Goal: Task Accomplishment & Management: Manage account settings

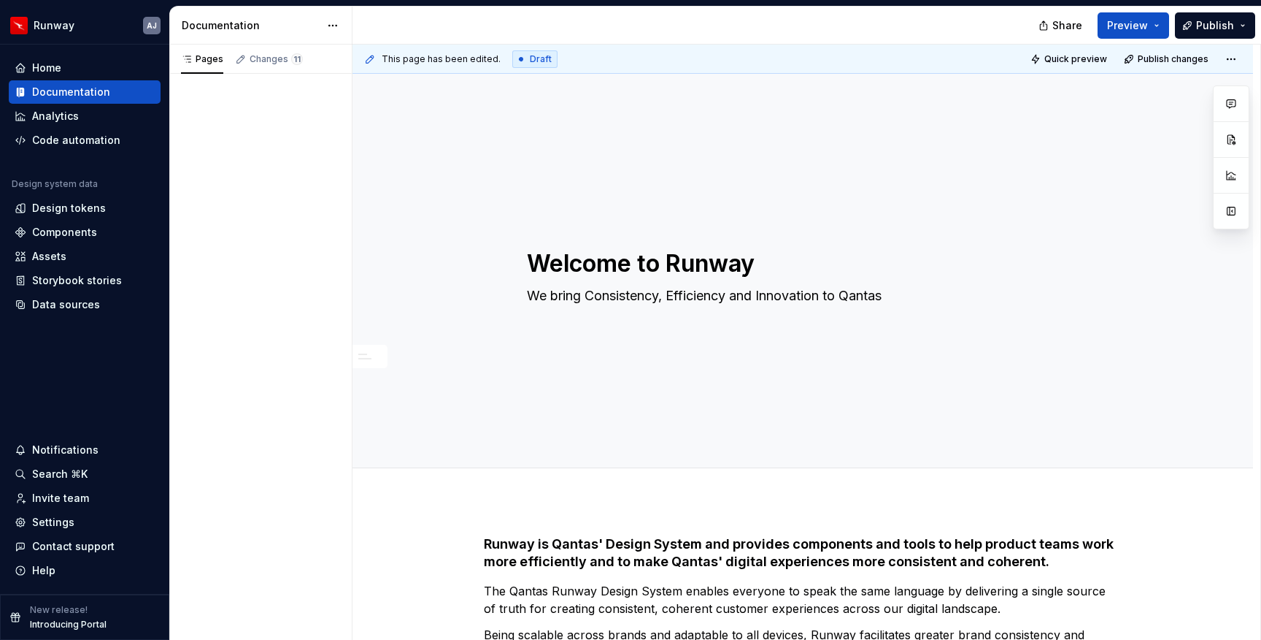
type textarea "*"
type textarea "We bring Consistency, Efficiency and Innovation to Qantas"
type textarea "*"
type textarea "We bring Consistency, Efficiency and Innovation to Qantas U"
type textarea "*"
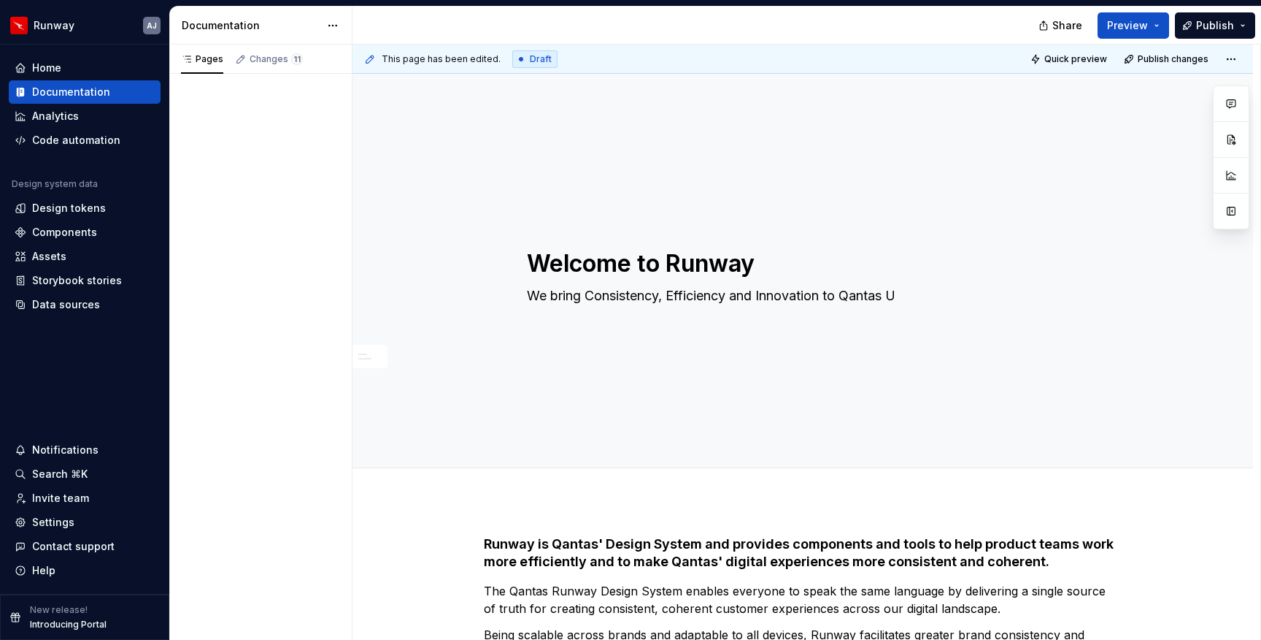
type textarea "We bring Consistency, Efficiency and Innovation to Qantas Us"
type textarea "*"
type textarea "We bring Consistency, Efficiency and Innovation to Qantas Use"
type textarea "*"
type textarea "We bring Consistency, Efficiency and Innovation to Qantas User"
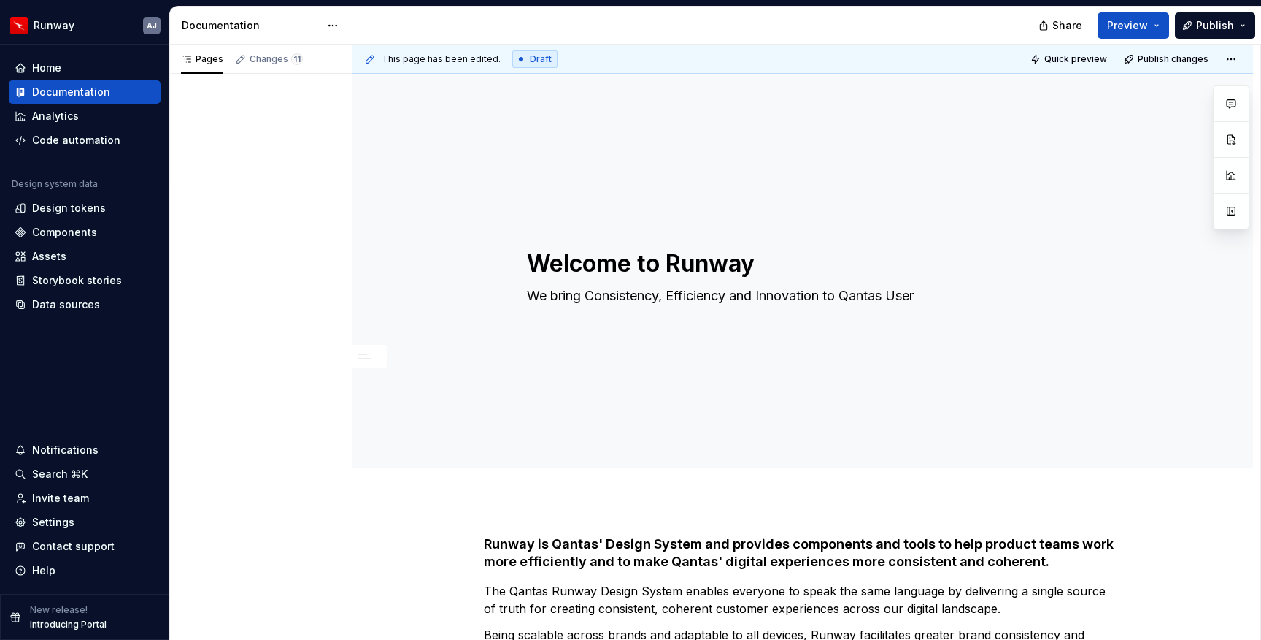
type textarea "*"
type textarea "We bring Consistency, Efficiency and Innovation to Qantas User"
type textarea "*"
type textarea "We bring Consistency, Efficiency and Innovation to Qantas User E"
type textarea "*"
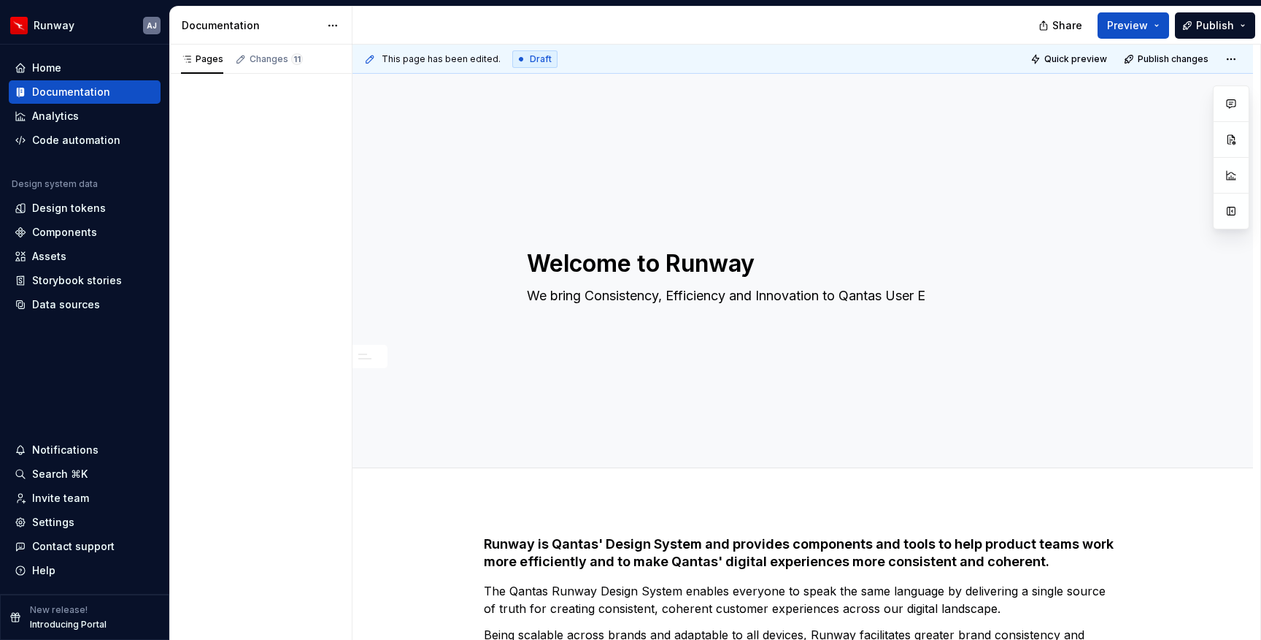
type textarea "We bring Consistency, Efficiency and Innovation to Qantas User Ex"
type textarea "*"
type textarea "We bring Consistency, Efficiency and Innovation to Qantas User Exp"
type textarea "*"
type textarea "We bring Consistency, Efficiency and Innovation to Qantas User Exper"
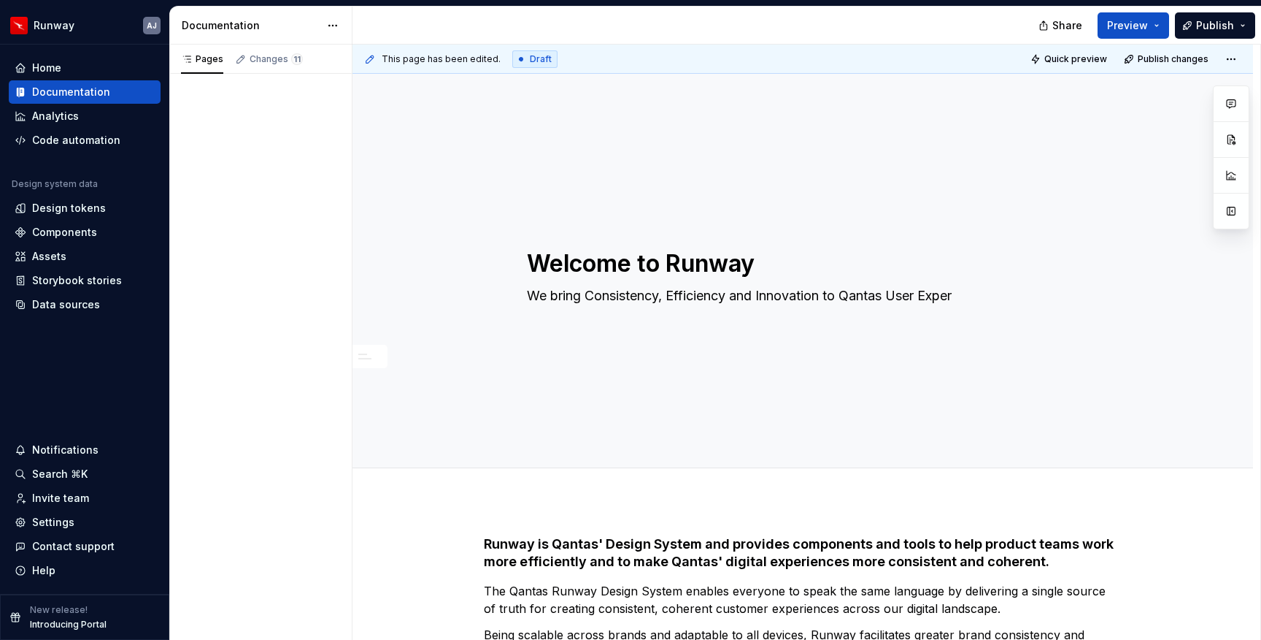
type textarea "*"
type textarea "We bring Consistency, Efficiency and Innovation to Qantas User Experi"
type textarea "*"
type textarea "We bring Consistency, Efficiency and Innovation to Qantas User Experie"
type textarea "*"
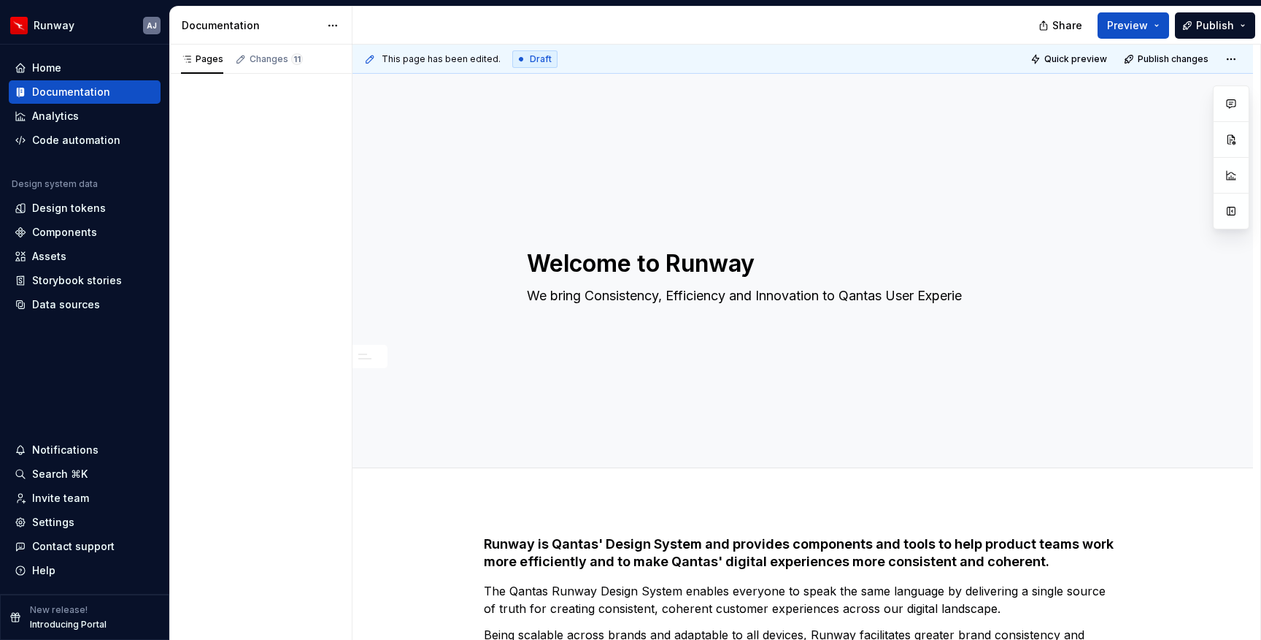
type textarea "We bring Consistency, Efficiency and Innovation to Qantas User Experien"
type textarea "*"
type textarea "We bring Consistency, Efficiency and Innovation to Qantas User Experienc"
type textarea "*"
type textarea "We bring Consistency, Efficiency and Innovation to Qantas User Experience"
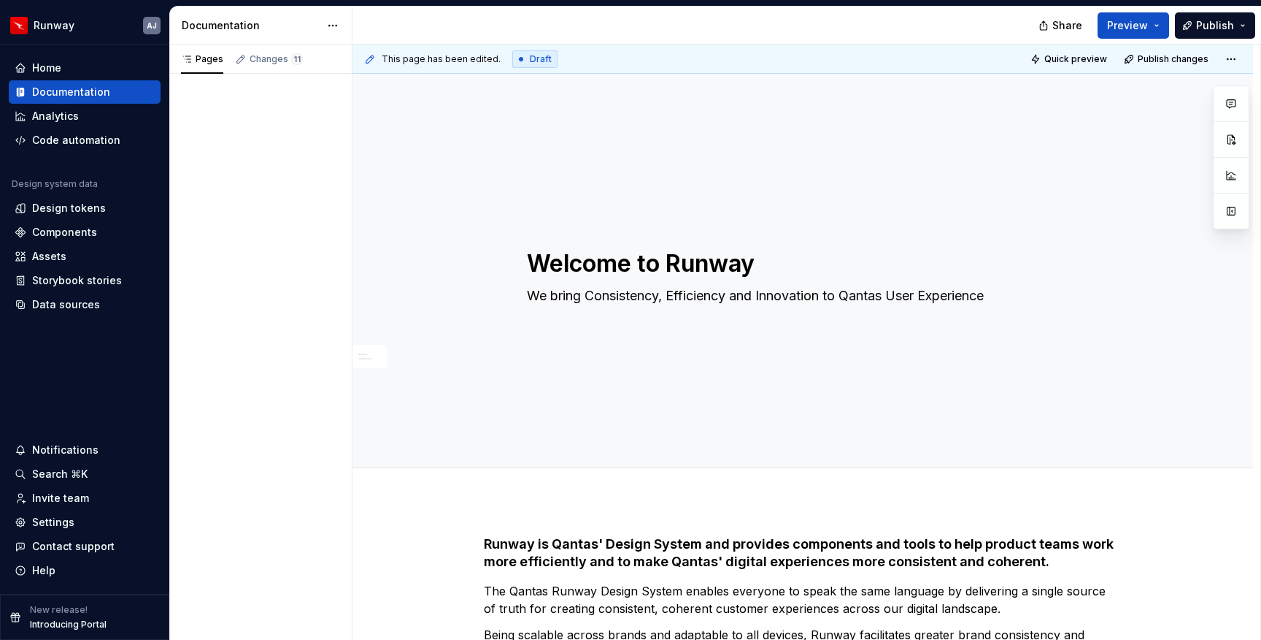
type textarea "*"
type textarea "We bring Consistency, Efficiency and Innovation to Qantas User Experiences"
type textarea "*"
type textarea "We bring Consistency, Efficiency and Innovation to Qantas User Experience"
type textarea "*"
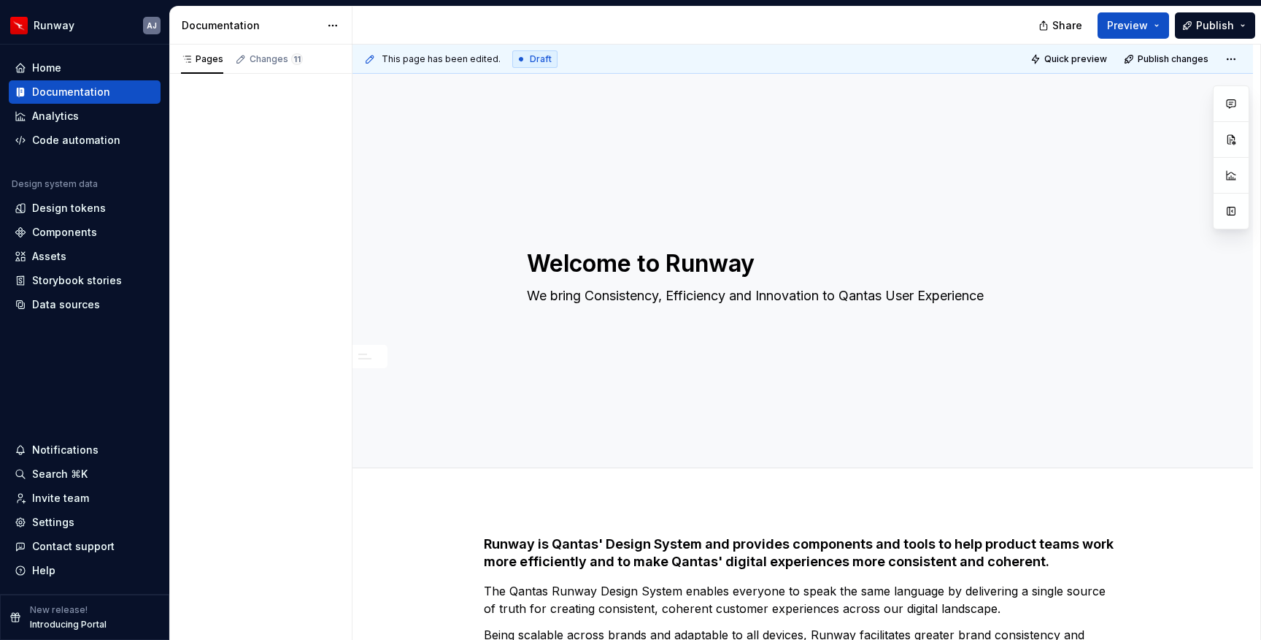
type textarea "We bring Consistency, Efficiency and Innovation to Qantas U"
type textarea "*"
type textarea "We bring Consistency, Efficiency and Innovation to Qantas"
type textarea "*"
type textarea "We bring Consistency, Efficiency and Innovation to Qantas C"
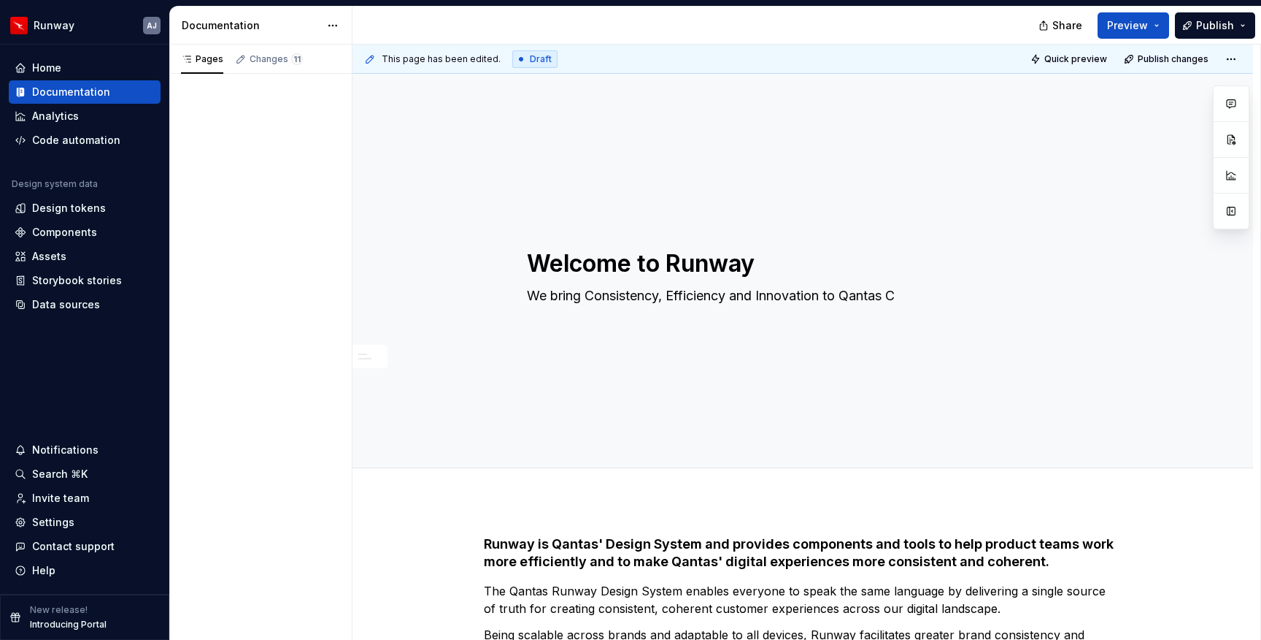
type textarea "*"
type textarea "We bring Consistency, Efficiency and Innovation to Qantas Cus"
type textarea "*"
type textarea "We bring Consistency, Efficiency and Innovation to Qantas Cust"
type textarea "*"
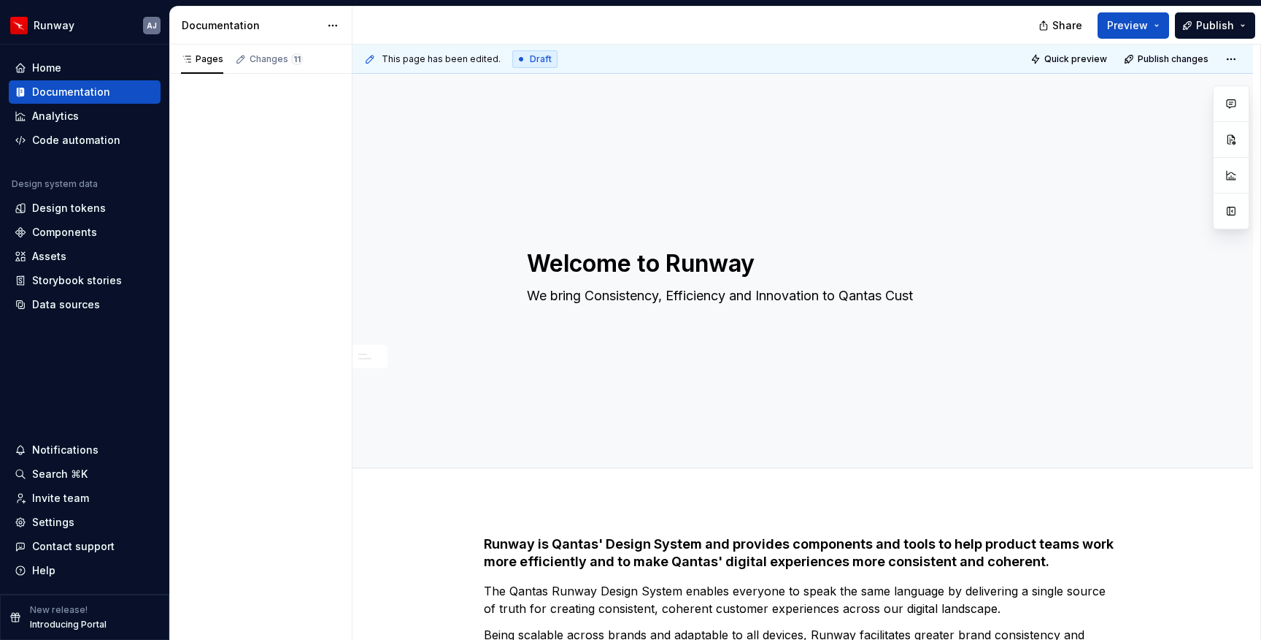
type textarea "We bring Consistency, Efficiency and Innovation to Qantas Custo"
type textarea "*"
type textarea "We bring Consistency, Efficiency and Innovation to Qantas Custom"
type textarea "*"
type textarea "We bring Consistency, Efficiency and Innovation to Qantas Custome"
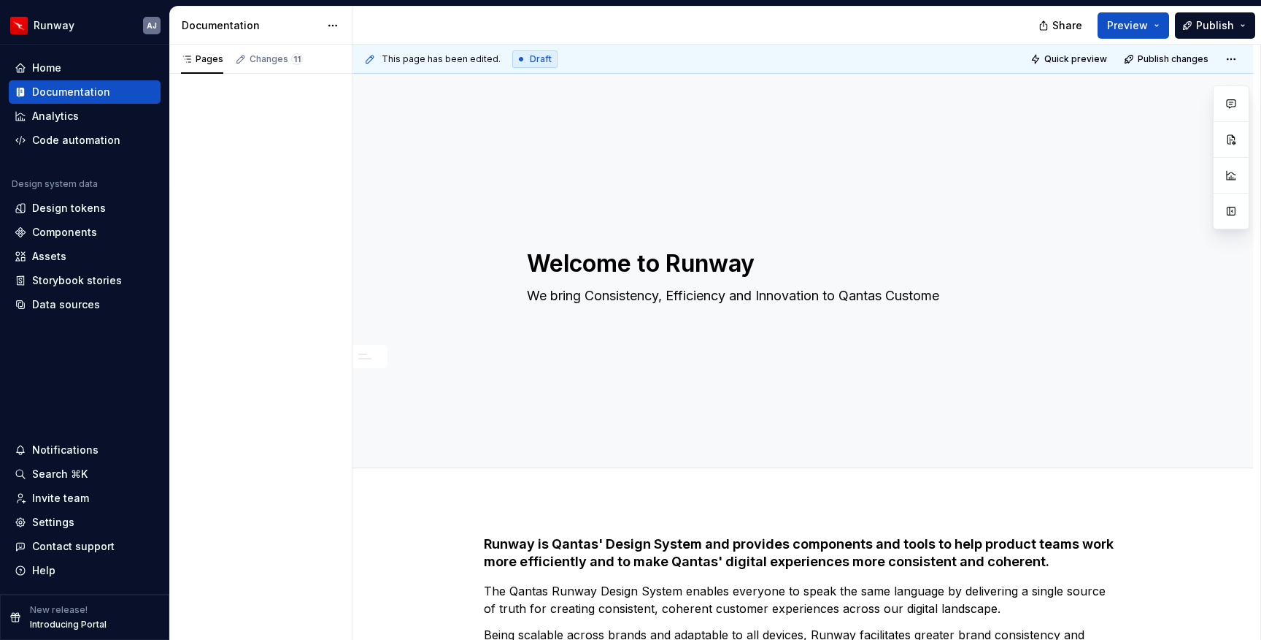
type textarea "*"
type textarea "We bring Consistency, Efficiency and Innovation to Qantas Customer"
type textarea "*"
type textarea "We bring Consistency, Efficiency and Innovation to Qantas Customer E"
type textarea "*"
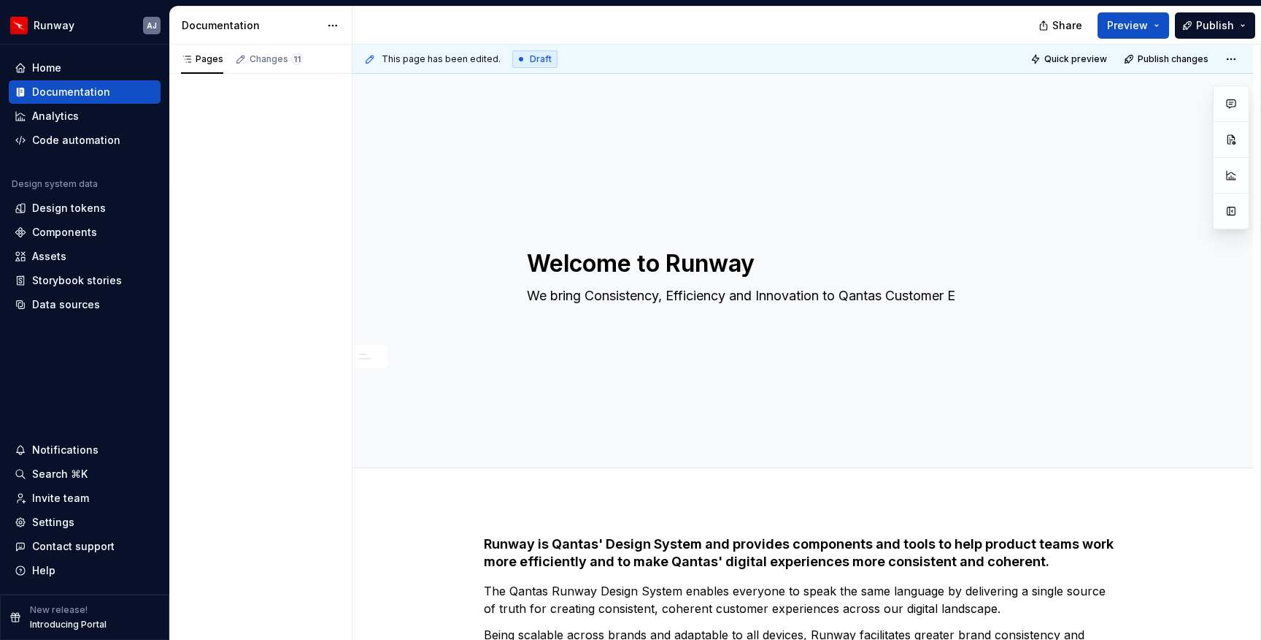
type textarea "We bring Consistency, Efficiency and Innovation to Qantas Customer Ex"
type textarea "*"
type textarea "We bring Consistency, Efficiency and Innovation to Qantas Customer Exp"
type textarea "*"
type textarea "We bring Consistency, Efficiency and Innovation to Qantas Customer Exper"
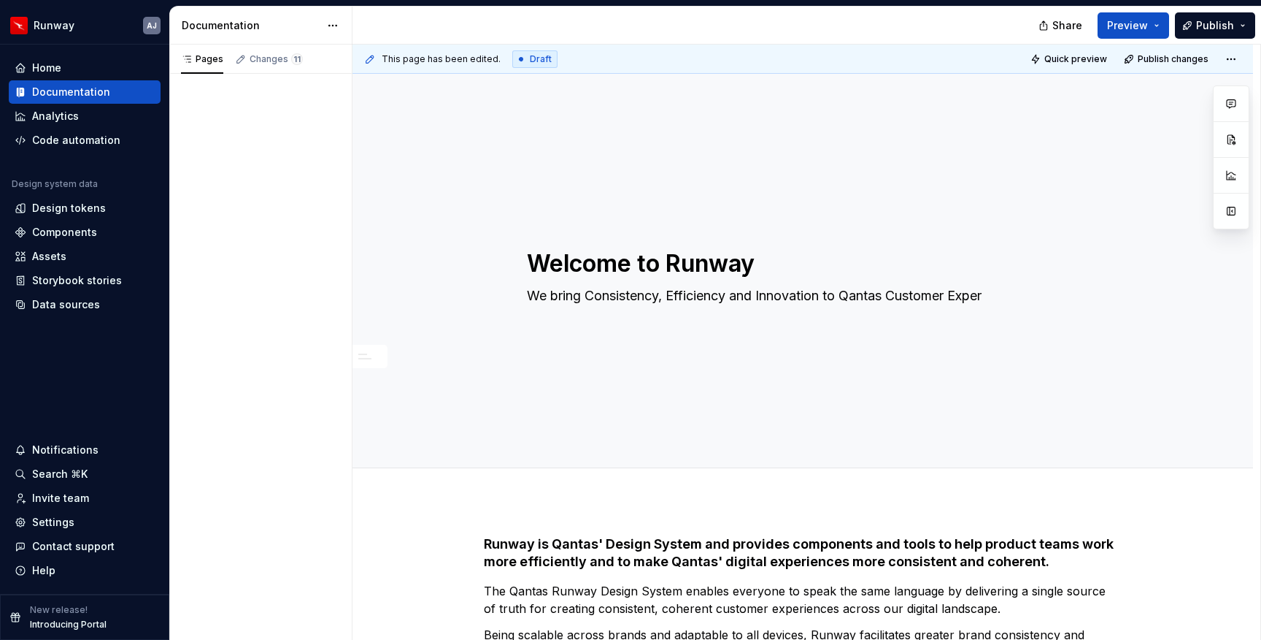
type textarea "*"
type textarea "We bring Consistency, Efficiency and Innovation to Qantas Customer Experi"
type textarea "*"
type textarea "We bring Consistency, Efficiency and Innovation to Qantas Customer Experie"
type textarea "*"
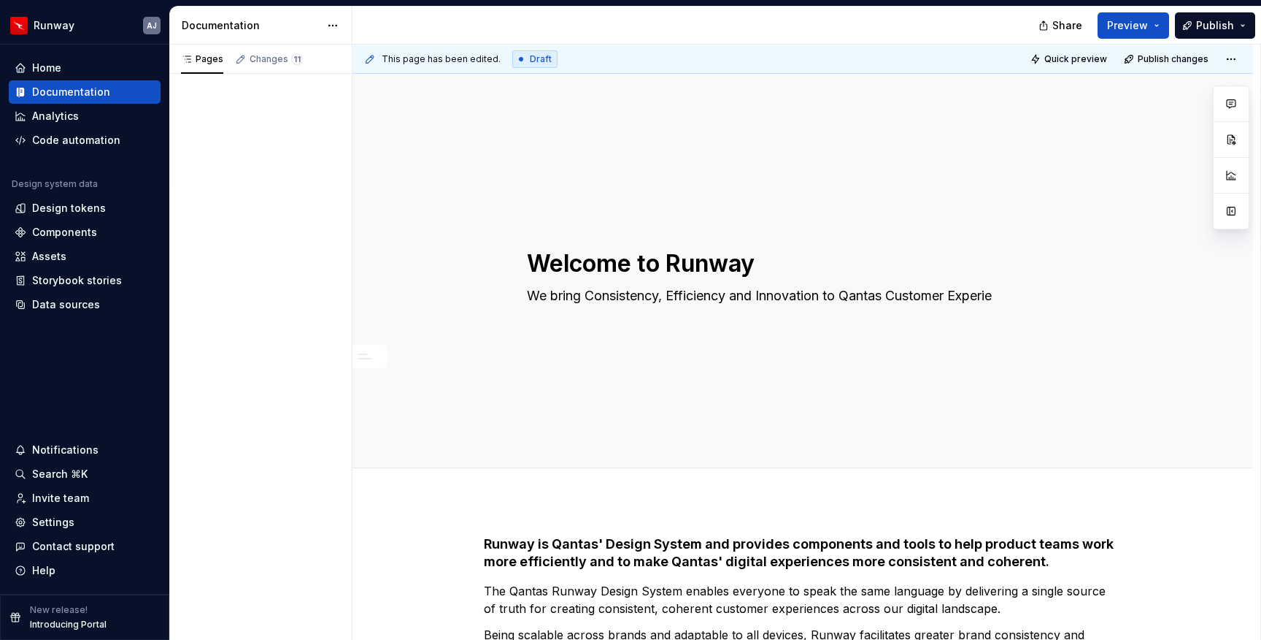
type textarea "We bring Consistency, Efficiency and Innovation to Qantas Customer Experien"
type textarea "*"
type textarea "We bring Consistency, Efficiency and Innovation to Qantas Customer Experience"
type textarea "*"
type textarea "We bring Consistency, Efficiency and Innovation to Qantas Customer Experiences"
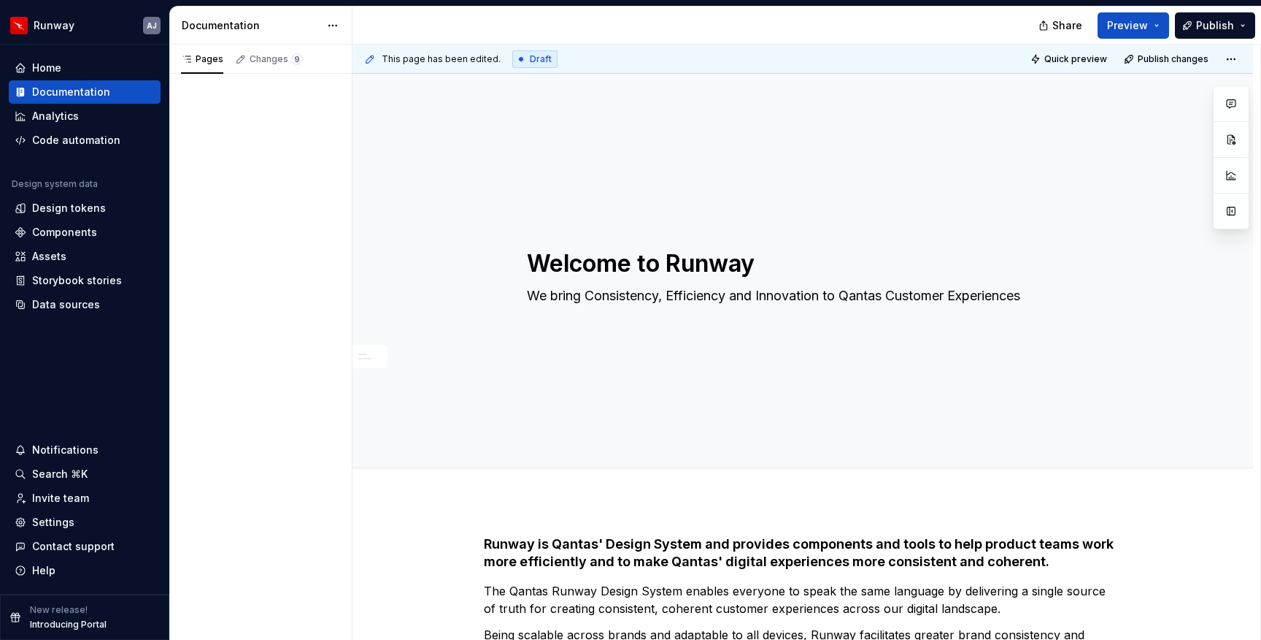
type textarea "*"
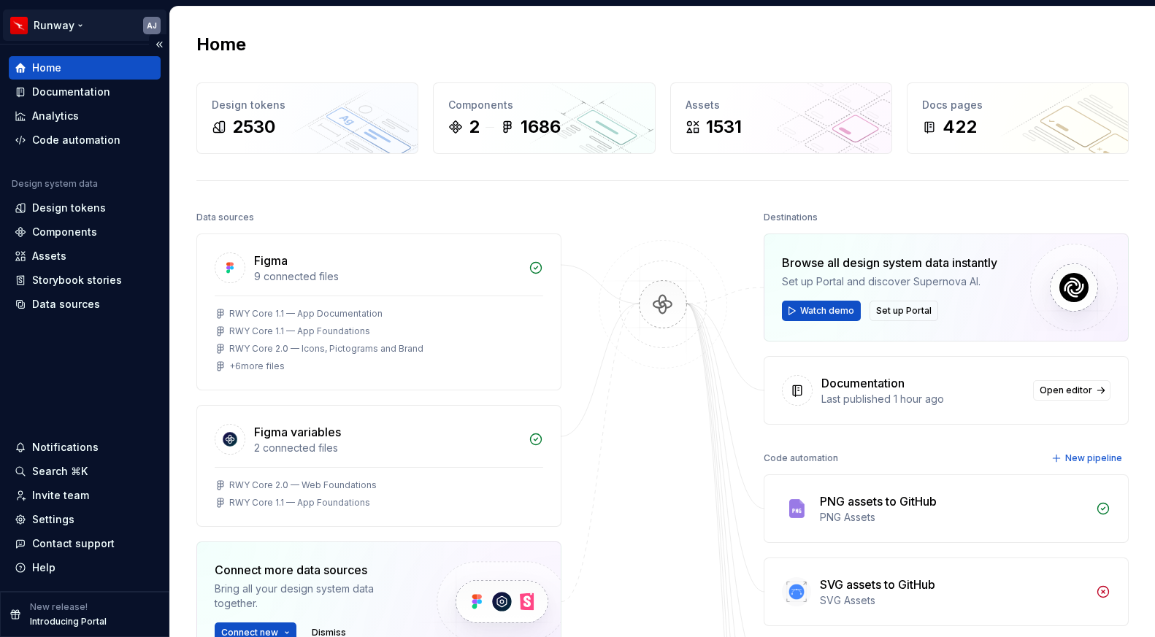
click at [66, 30] on html "Runway AJ Home Documentation Analytics Code automation Design system data Desig…" at bounding box center [577, 318] width 1155 height 637
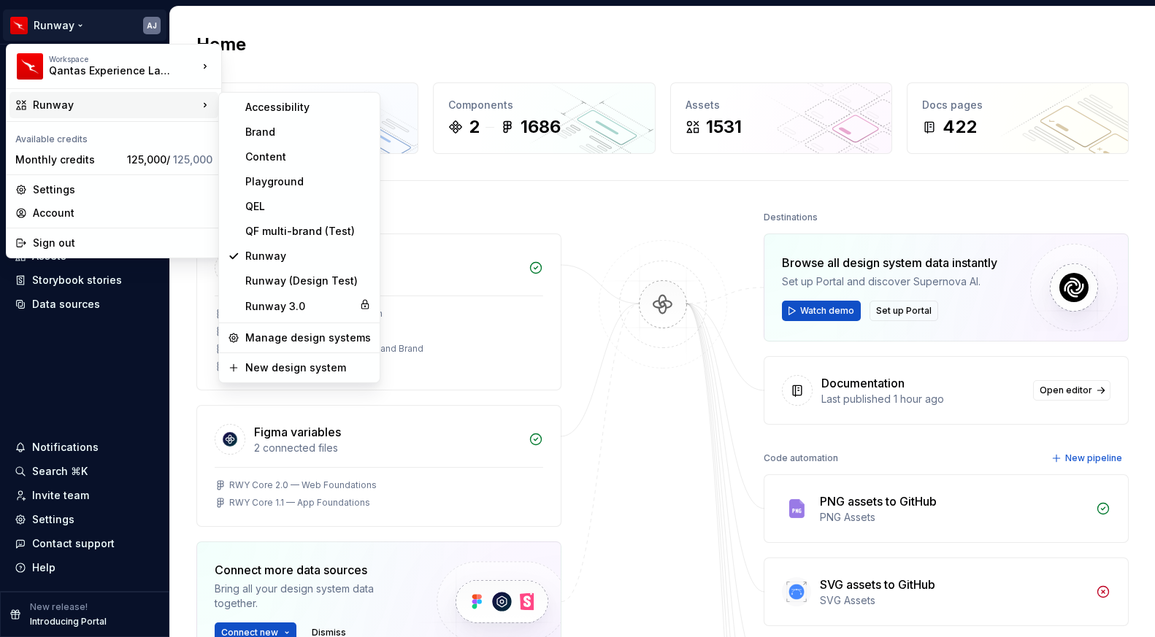
click at [179, 105] on div "Runway" at bounding box center [115, 105] width 165 height 15
click at [254, 132] on div "Brand" at bounding box center [308, 132] width 126 height 15
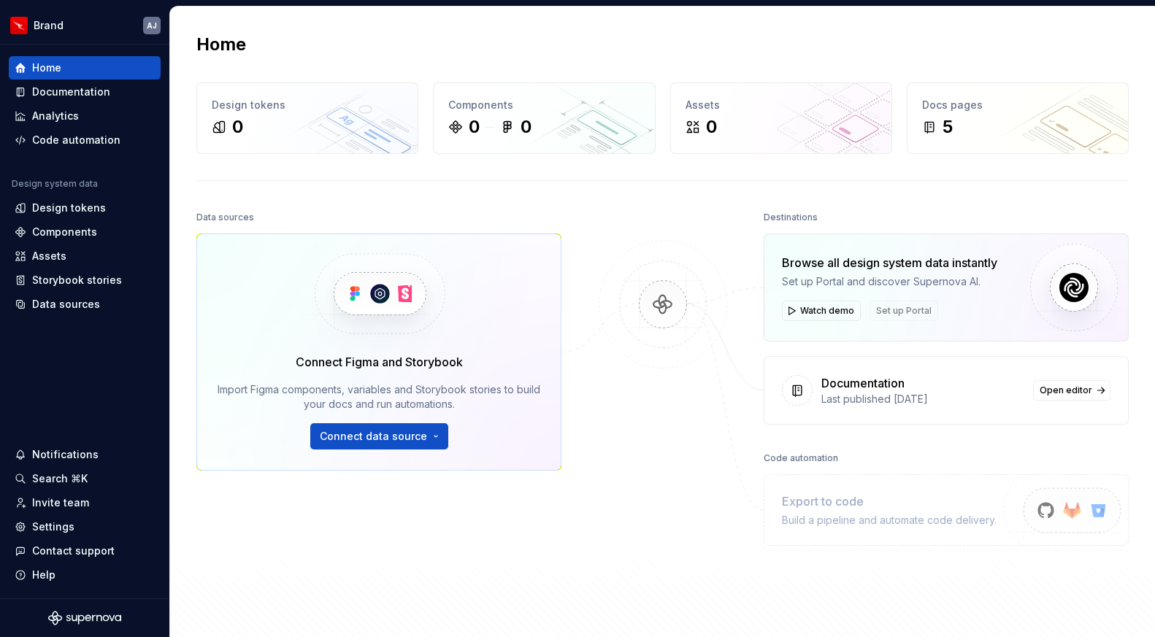
click at [798, 47] on div "Home" at bounding box center [662, 44] width 932 height 23
click at [74, 30] on html "Brand AJ Home Documentation Analytics Code automation Design system data Design…" at bounding box center [577, 318] width 1155 height 637
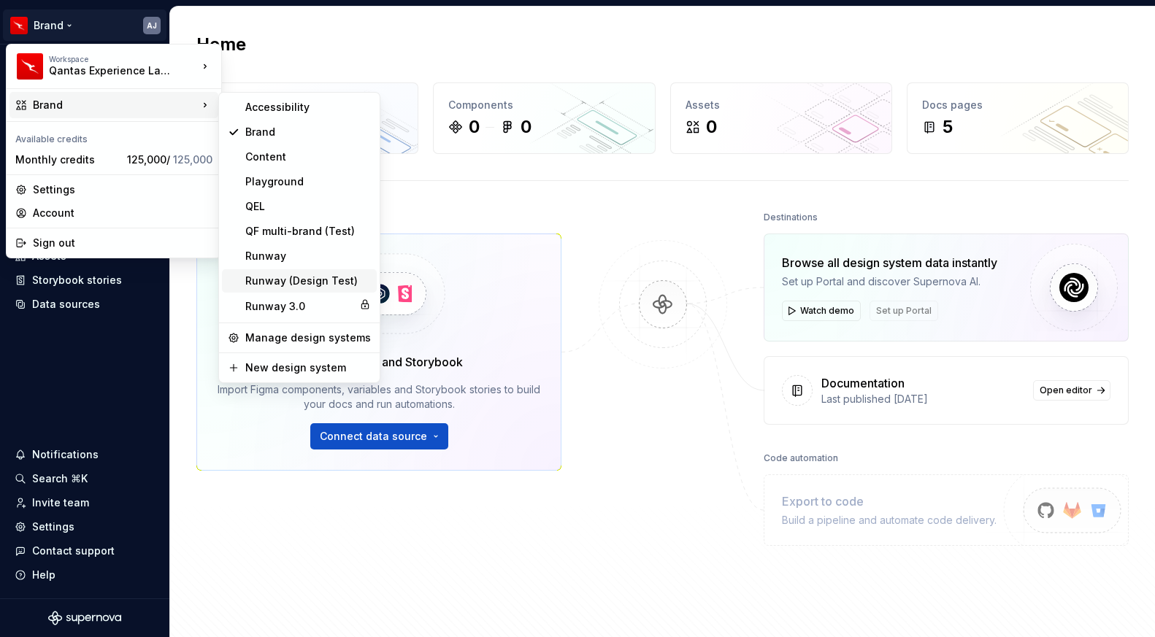
click at [297, 283] on div "Runway (Design Test)" at bounding box center [308, 281] width 126 height 15
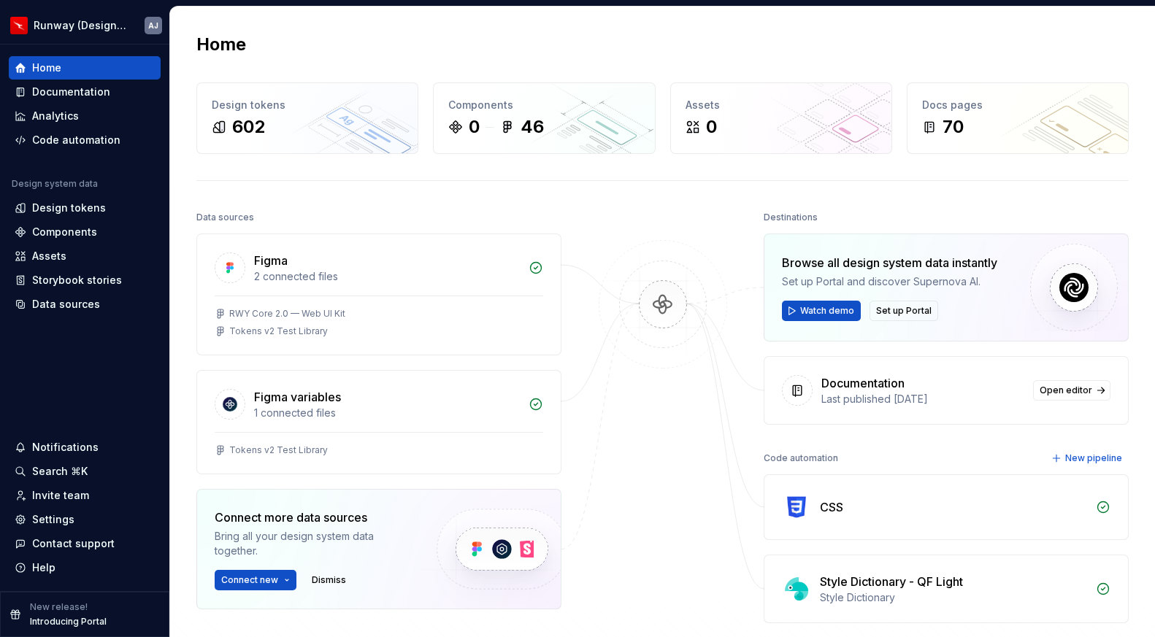
click at [356, 34] on div "Home" at bounding box center [662, 44] width 932 height 23
click at [91, 30] on html "Runway (Design Test) AJ Home Documentation Analytics Code automation Design sys…" at bounding box center [577, 318] width 1155 height 637
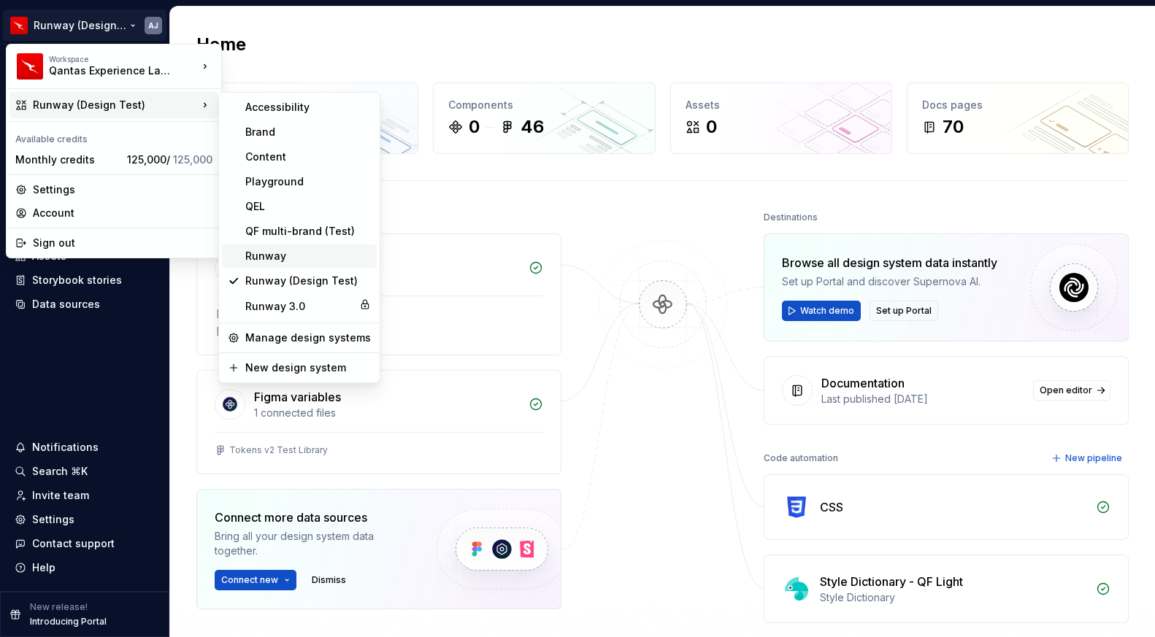
click at [277, 253] on div "Runway" at bounding box center [308, 256] width 126 height 15
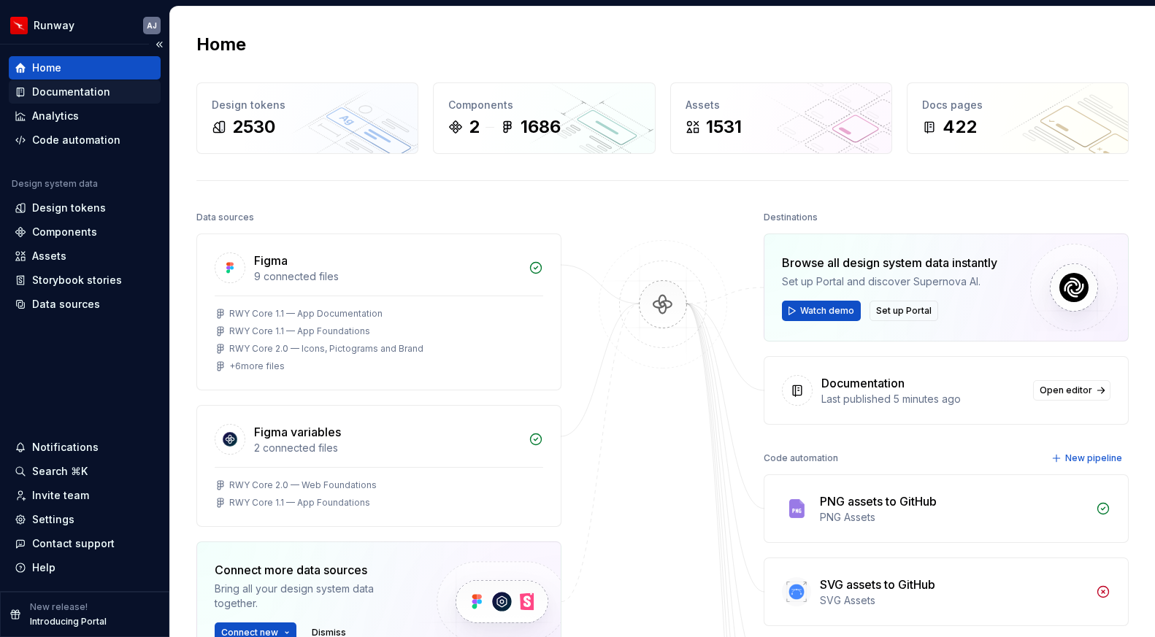
click at [60, 88] on div "Documentation" at bounding box center [71, 92] width 78 height 15
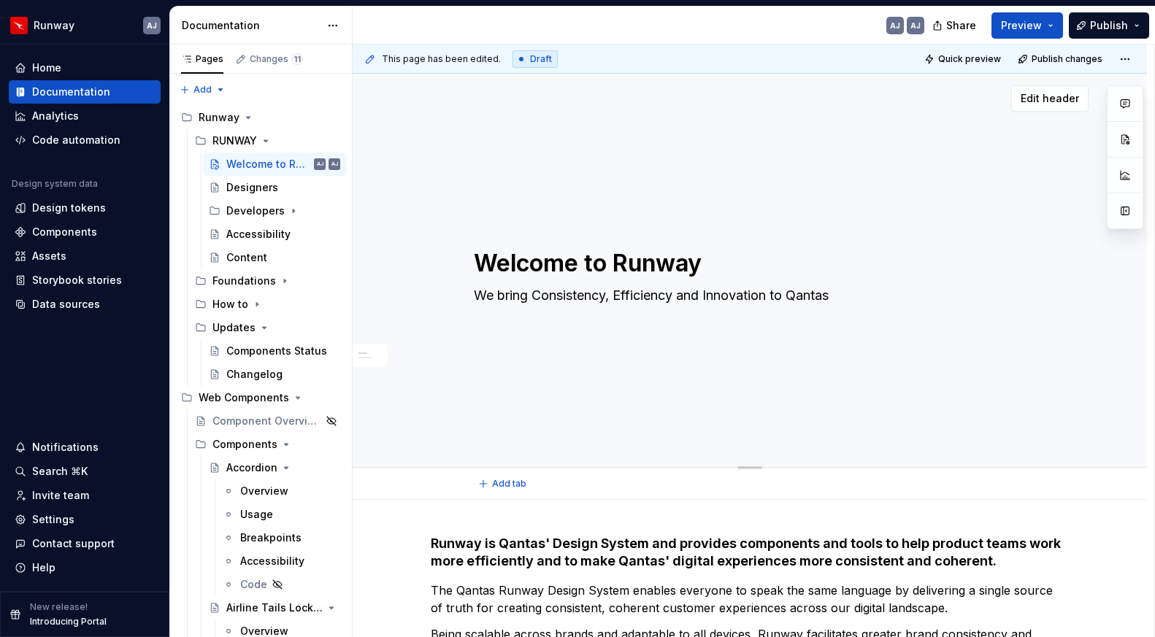
click at [831, 294] on textarea "We bring Consistency, Efficiency and Innovation to Qantas" at bounding box center [747, 295] width 552 height 23
click at [838, 296] on textarea "We bring Consistency, Efficiency and Innovation to Qantas" at bounding box center [747, 295] width 552 height 23
type textarea "*"
type textarea "We bring Consistency, Efficiency and Innovation to Qantas"
type textarea "*"
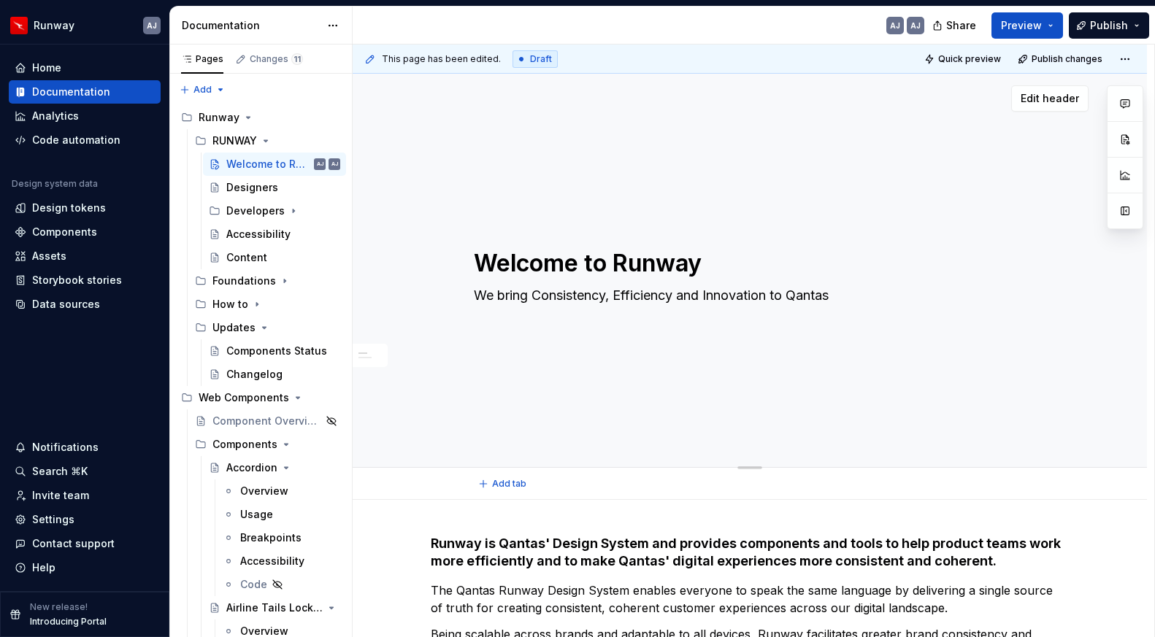
type textarea "We bring Consistency, Efficiency and Innovation to Qantas U"
type textarea "*"
type textarea "We bring Consistency, Efficiency and Innovation to Qantas Us"
type textarea "*"
type textarea "We bring Consistency, Efficiency and Innovation to Qantas Use"
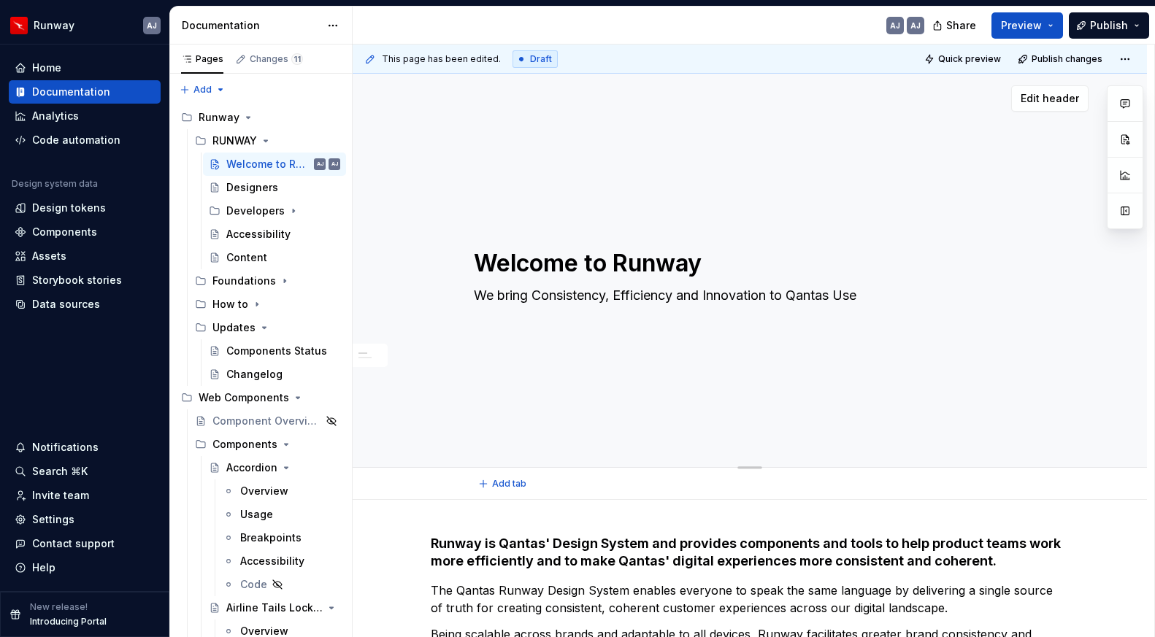
type textarea "*"
type textarea "We bring Consistency, Efficiency and Innovation to Qantas User"
type textarea "*"
type textarea "We bring Consistency, Efficiency and Innovation to Qantas User"
type textarea "*"
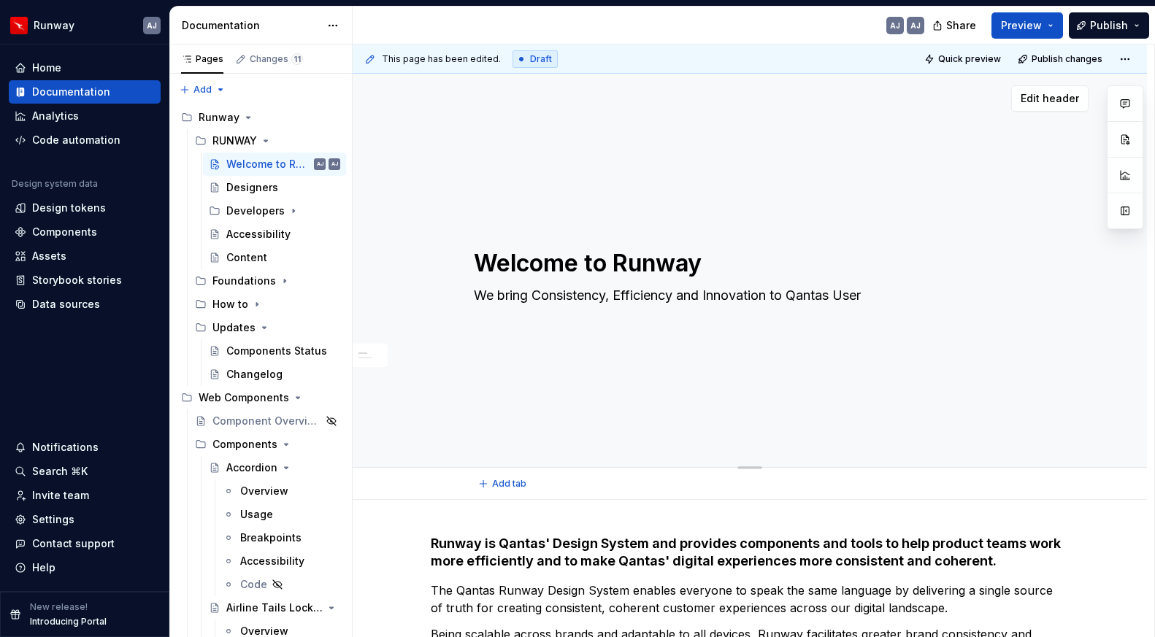
type textarea "We bring Consistency, Efficiency and Innovation to Qantas User E"
type textarea "*"
type textarea "We bring Consistency, Efficiency and Innovation to Qantas User Ex"
type textarea "*"
type textarea "We bring Consistency, Efficiency and Innovation to Qantas User Exp"
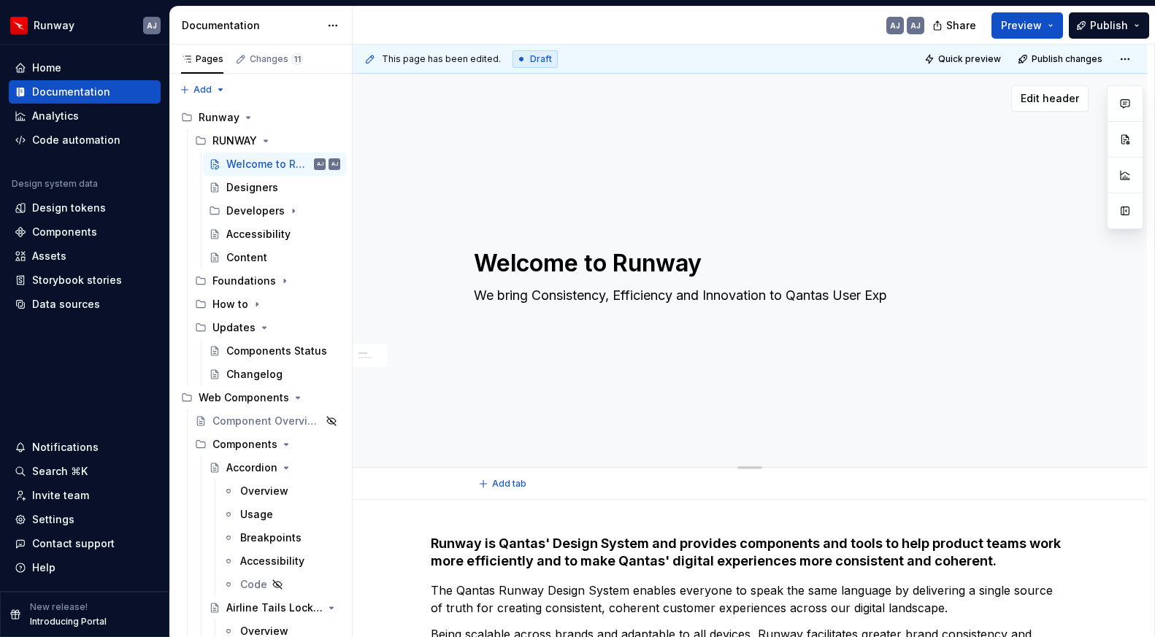
type textarea "*"
type textarea "We bring Consistency, Efficiency and Innovation to Qantas User Expe"
type textarea "*"
type textarea "We bring Consistency, Efficiency and Innovation to Qantas User Exper"
type textarea "*"
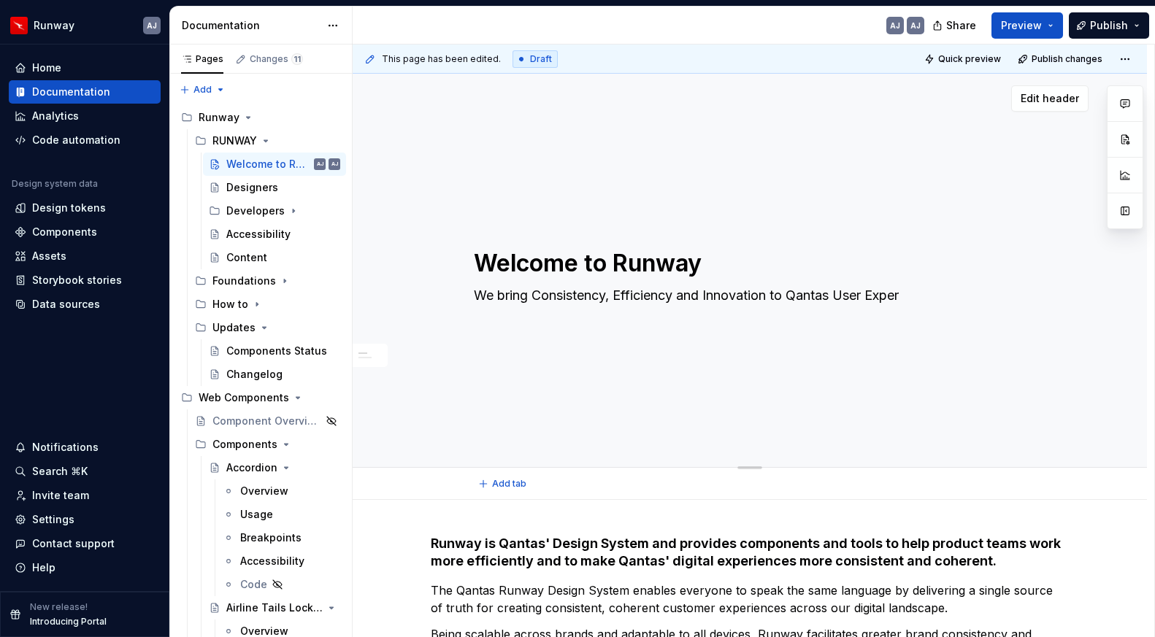
type textarea "We bring Consistency, Efficiency and Innovation to Qantas User Experi"
type textarea "*"
type textarea "We bring Consistency, Efficiency and Innovation to Qantas User Experie"
type textarea "*"
type textarea "We bring Consistency, Efficiency and Innovation to Qantas User Experien"
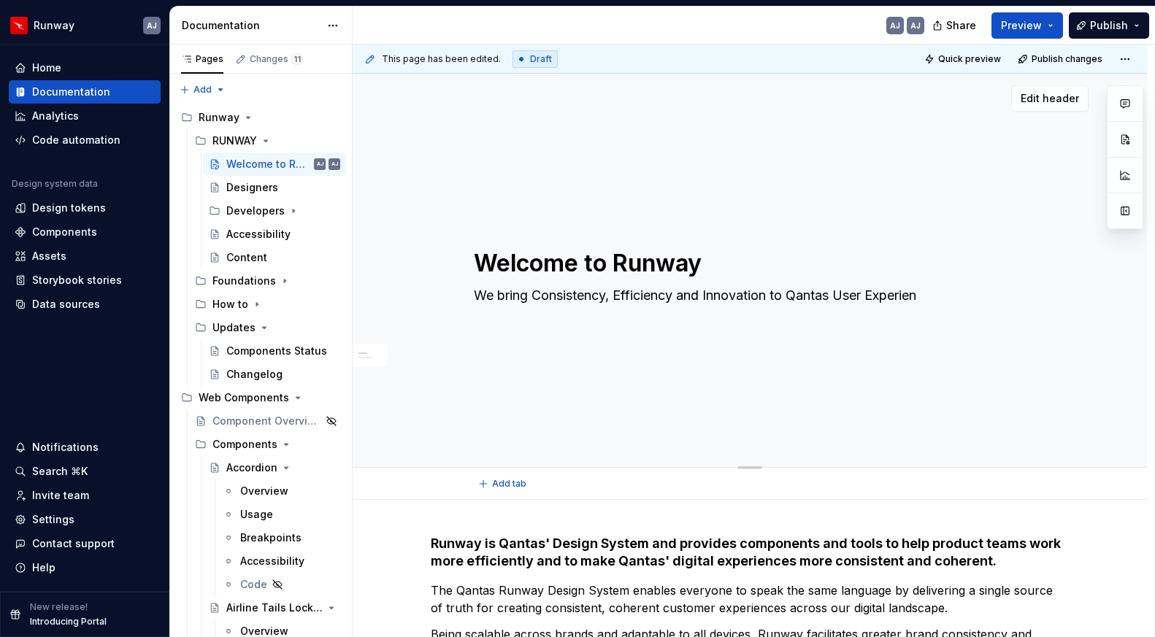
type textarea "*"
type textarea "We bring Consistency, Efficiency and Innovation to Qantas User Experienc"
type textarea "*"
type textarea "We bring Consistency, Efficiency and Innovation to Qantas User Experience"
type textarea "*"
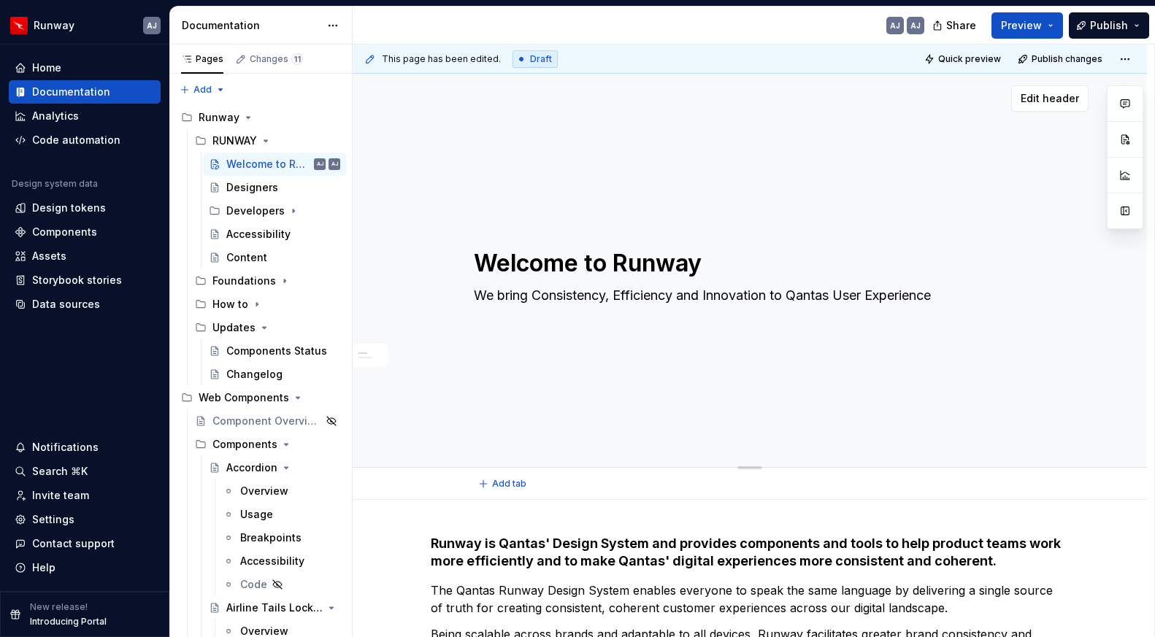
type textarea "We bring Consistency, Efficiency and Innovation to Qantas User Experiences"
type textarea "*"
type textarea "We bring Consistency, Efficiency and Innovation to Qantas User Experience"
type textarea "*"
type textarea "We bring Consistency, Efficiency and Innovation to Qantas User Experienc"
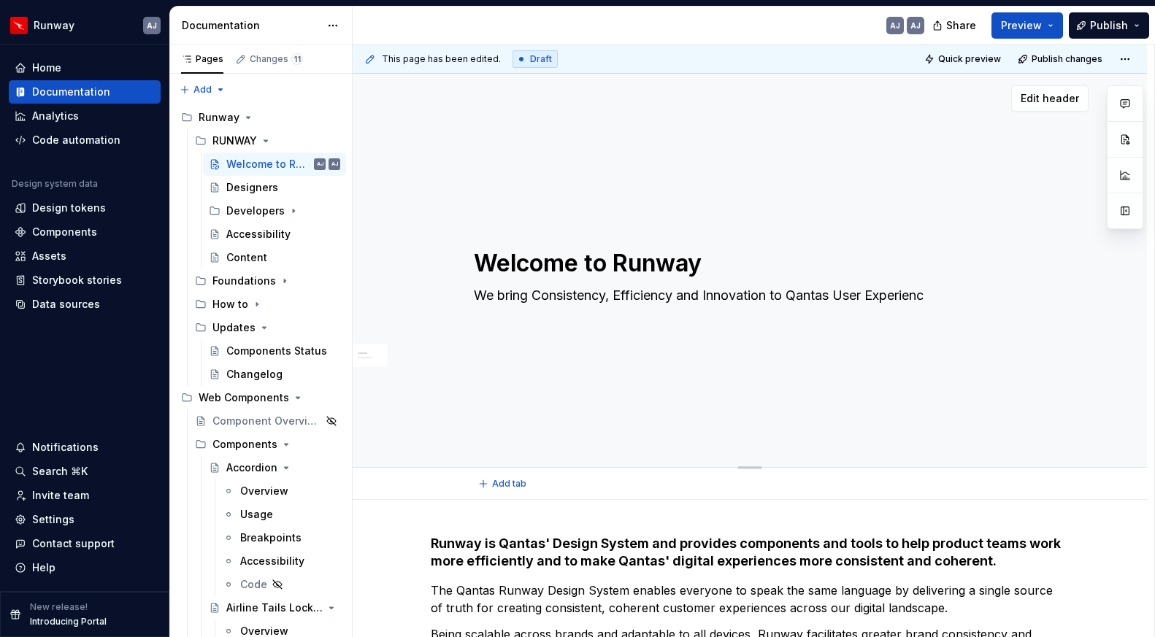
type textarea "*"
type textarea "We bring Consistency, Efficiency and Innovation to Qantas User Experien"
type textarea "*"
type textarea "We bring Consistency, Efficiency and Innovation to Qantas User Experie"
type textarea "*"
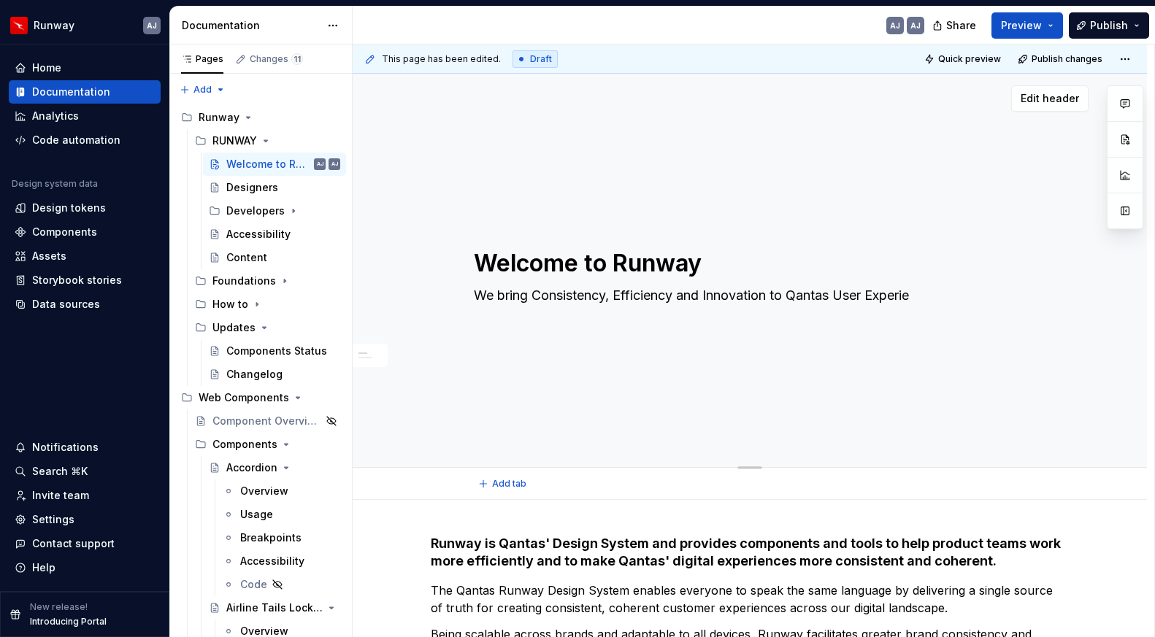
type textarea "We bring Consistency, Efficiency and Innovation to Qantas User Experi"
type textarea "*"
type textarea "We bring Consistency, Efficiency and Innovation to Qantas User Exper"
type textarea "*"
type textarea "We bring Consistency, Efficiency and Innovation to Qantas User Expe"
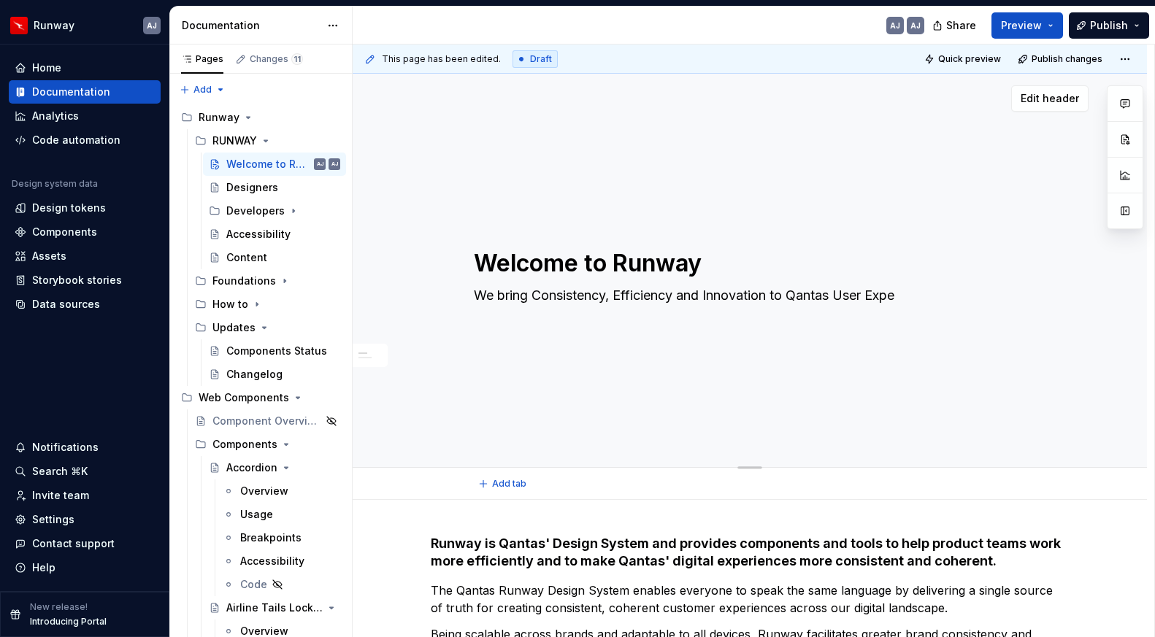
type textarea "*"
type textarea "We bring Consistency, Efficiency and Innovation to Qantas User Exp"
type textarea "*"
type textarea "We bring Consistency, Efficiency and Innovation to Qantas User Ex"
type textarea "*"
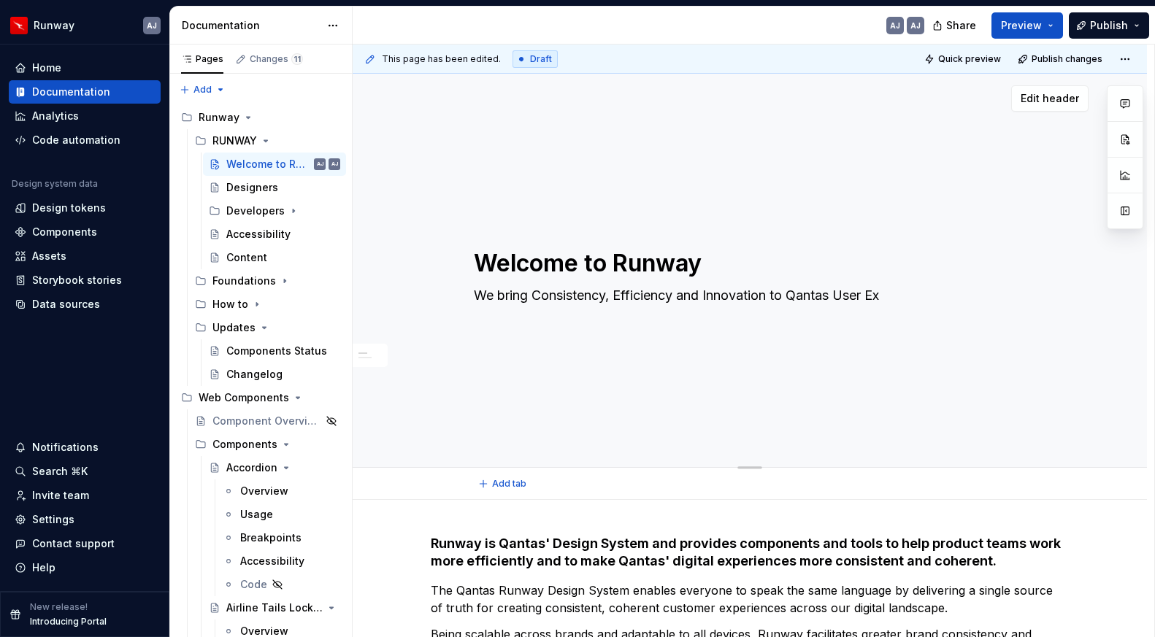
type textarea "We bring Consistency, Efficiency and Innovation to Qantas User E"
type textarea "*"
type textarea "We bring Consistency, Efficiency and Innovation to Qantas User"
type textarea "*"
type textarea "We bring Consistency, Efficiency and Innovation to Qantas User"
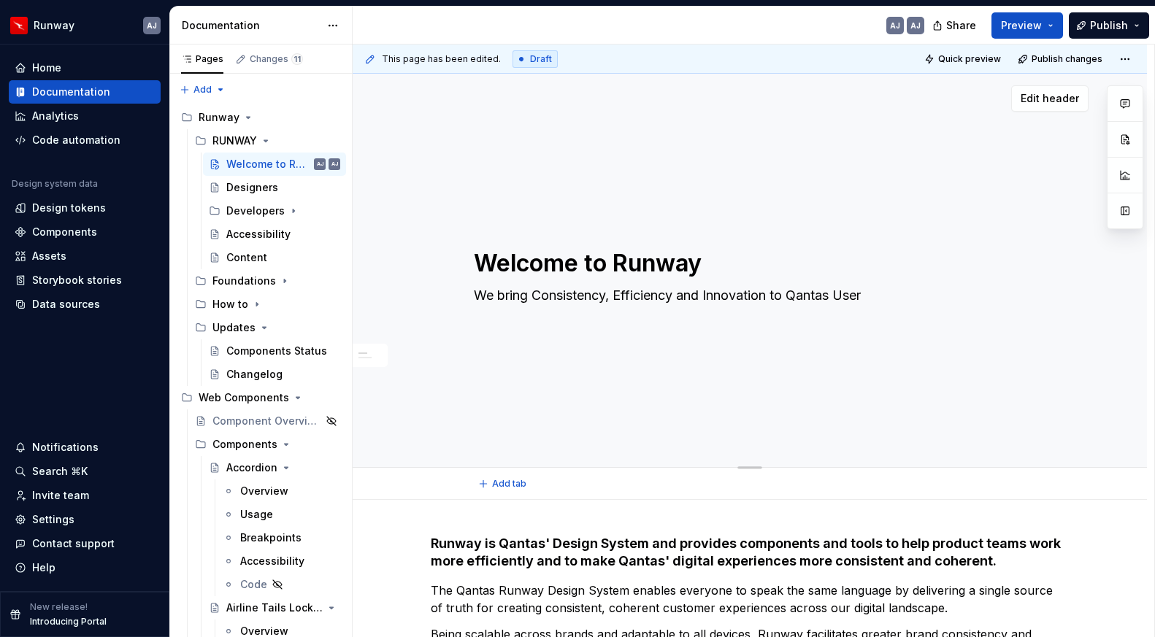
type textarea "*"
type textarea "We bring Consistency, Efficiency and Innovation to Qantas Use"
type textarea "*"
type textarea "We bring Consistency, Efficiency and Innovation to Qantas Us"
type textarea "*"
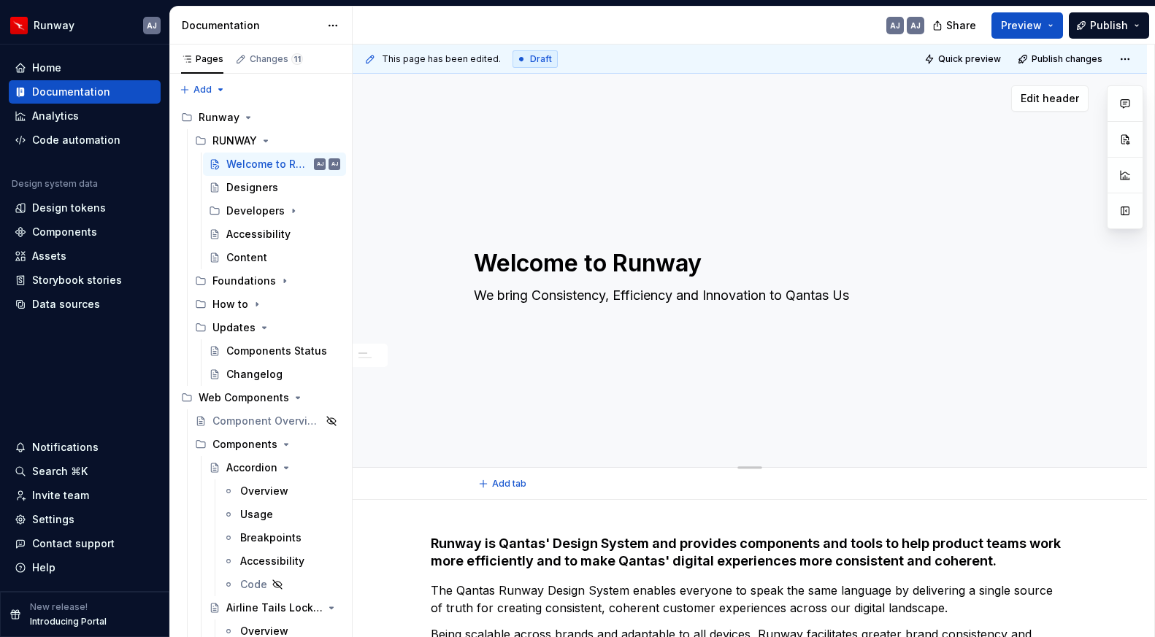
type textarea "We bring Consistency, Efficiency and Innovation to Qantas U"
type textarea "*"
type textarea "We bring Consistency, Efficiency and Innovation to Qantas"
type textarea "*"
type textarea "We bring Consistency, Efficiency and Innovation to Qantas C"
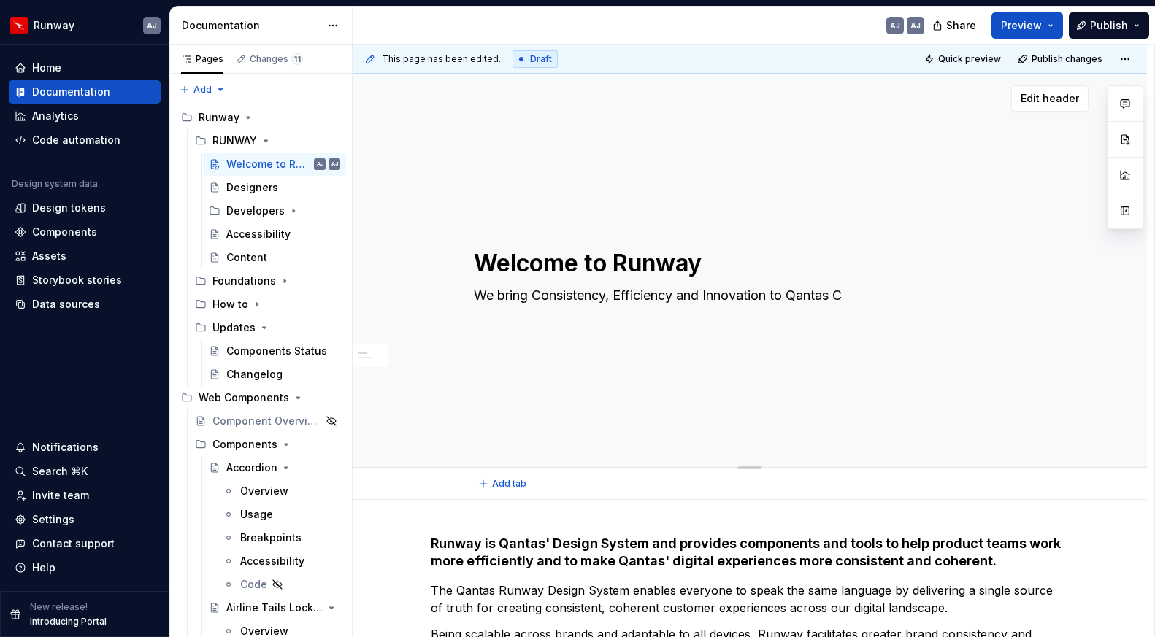
type textarea "*"
type textarea "We bring Consistency, Efficiency and Innovation to Qantas Cu"
type textarea "*"
type textarea "We bring Consistency, Efficiency and Innovation to Qantas Cus"
type textarea "*"
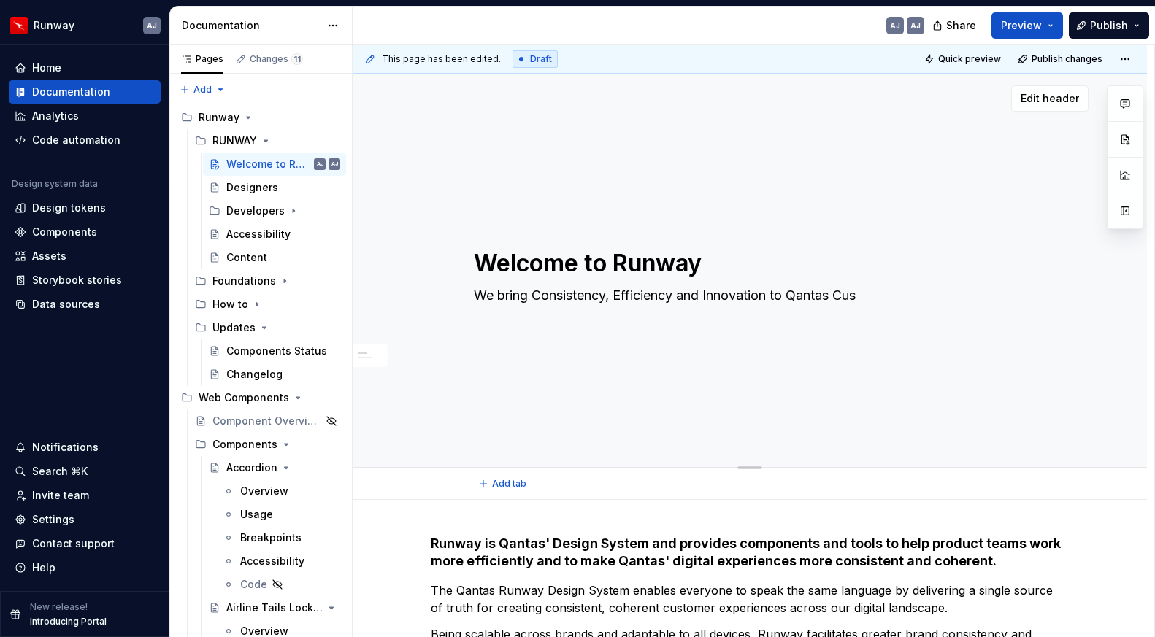
type textarea "We bring Consistency, Efficiency and Innovation to Qantas Cust"
type textarea "*"
type textarea "We bring Consistency, Efficiency and Innovation to Qantas Custo"
type textarea "*"
type textarea "We bring Consistency, Efficiency and Innovation to Qantas Custom"
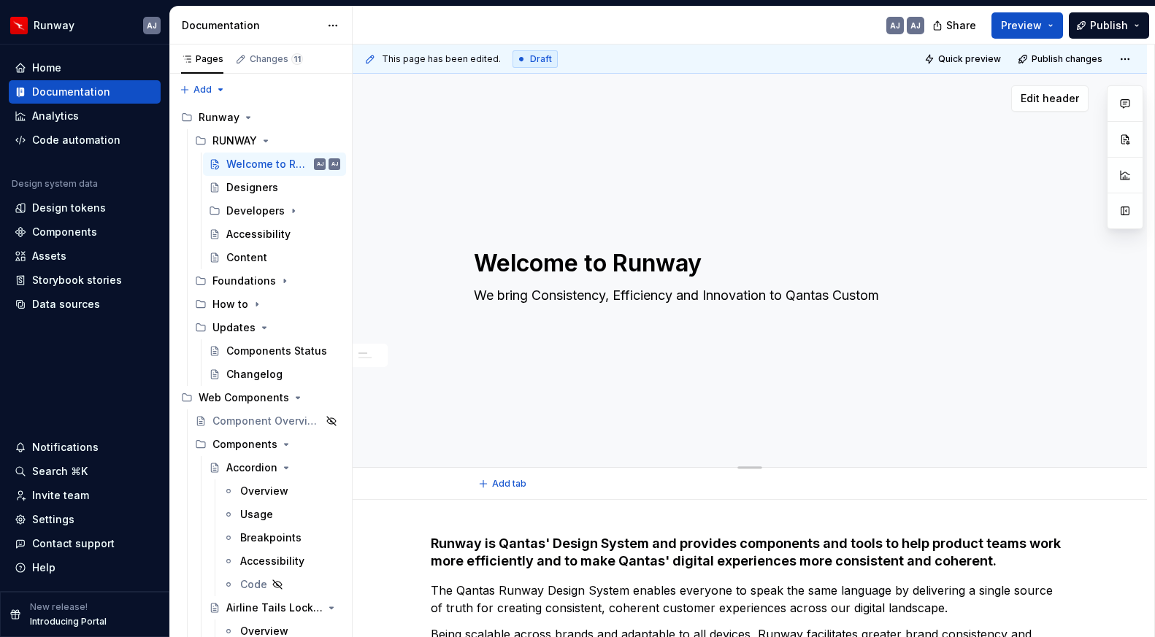
type textarea "*"
type textarea "We bring Consistency, Efficiency and Innovation to Qantas Custome"
type textarea "*"
type textarea "We bring Consistency, Efficiency and Innovation to Qantas Customer"
type textarea "*"
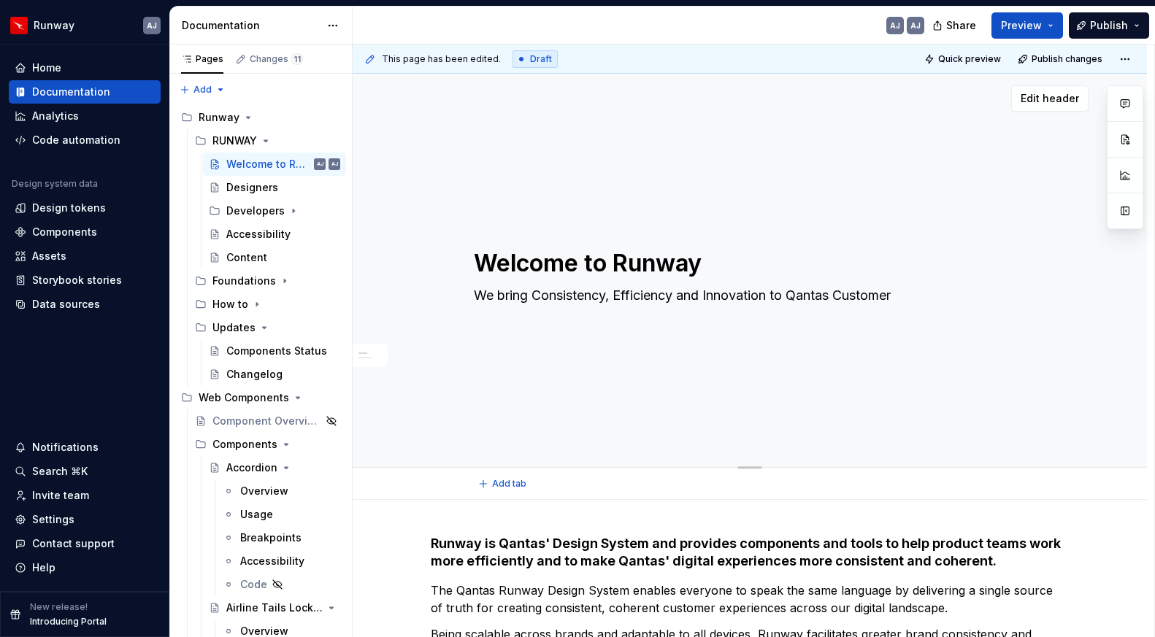
type textarea "We bring Consistency, Efficiency and Innovation to Qantas Customer"
type textarea "*"
type textarea "We bring Consistency, Efficiency and Innovation to Qantas Customer E"
type textarea "*"
type textarea "We bring Consistency, Efficiency and Innovation to Qantas Customer Ex"
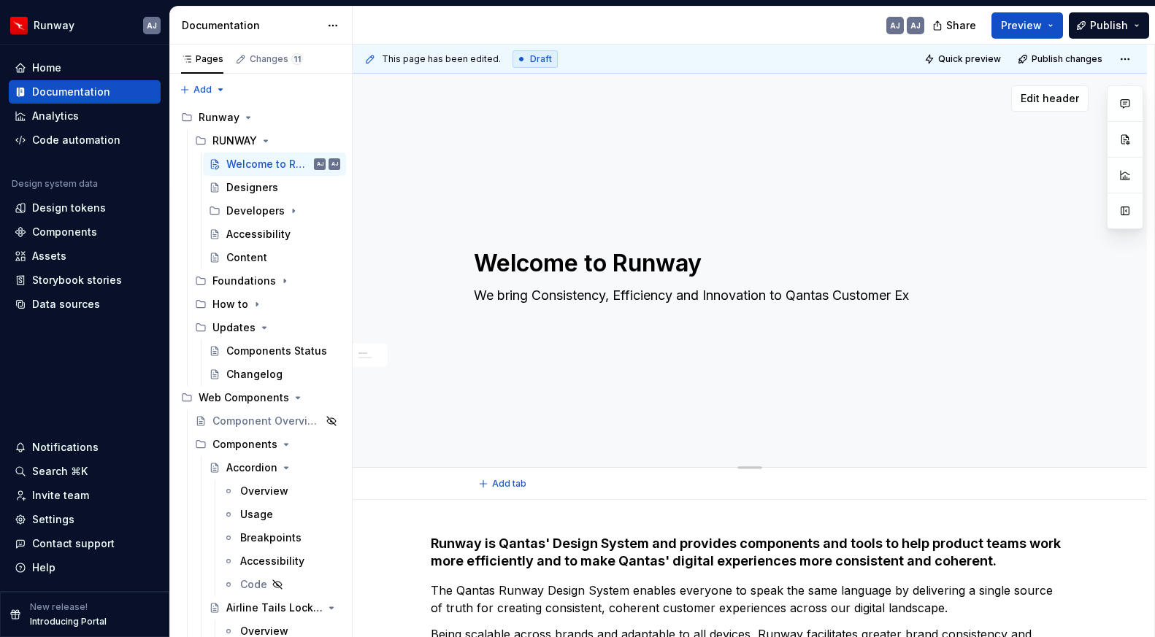
type textarea "*"
type textarea "We bring Consistency, Efficiency and Innovation to Qantas Customer Exp"
type textarea "*"
type textarea "We bring Consistency, Efficiency and Innovation to Qantas Customer Expe"
type textarea "*"
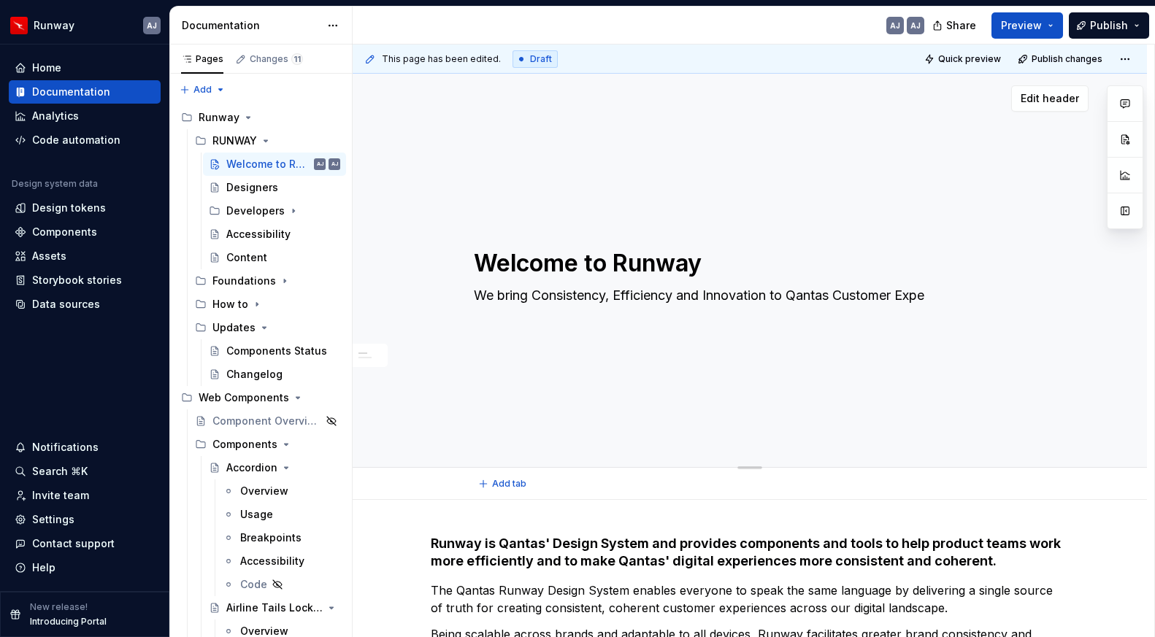
type textarea "We bring Consistency, Efficiency and Innovation to Qantas Customer Exper"
type textarea "*"
type textarea "We bring Consistency, Efficiency and Innovation to Qantas Customer Experi"
type textarea "*"
type textarea "We bring Consistency, Efficiency and Innovation to Qantas Customer Experie"
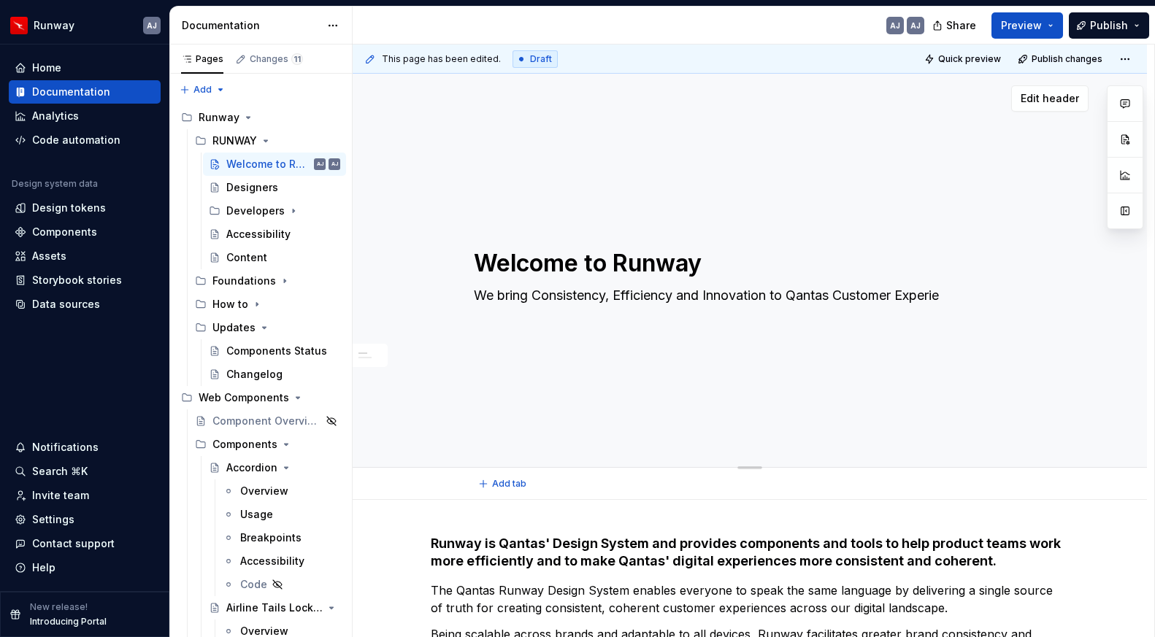
type textarea "*"
type textarea "We bring Consistency, Efficiency and Innovation to Qantas Customer Experien"
type textarea "*"
type textarea "We bring Consistency, Efficiency and Innovation to Qantas Customer Experienc"
type textarea "*"
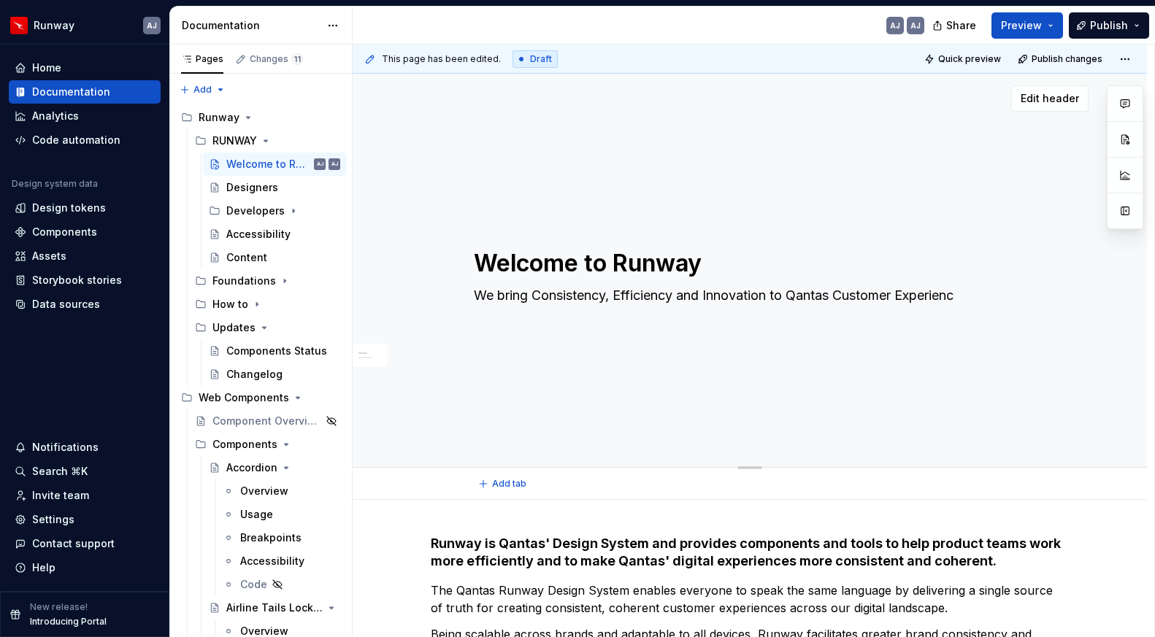
type textarea "We bring Consistency, Efficiency and Innovation to Qantas Customer Experience"
type textarea "*"
type textarea "We bring Consistency, Efficiency and Innovation to Qantas Customer Experiences"
type textarea "*"
type textarea "We bring Consistency, Efficiency and Innovation to Qantas Customer Experiences"
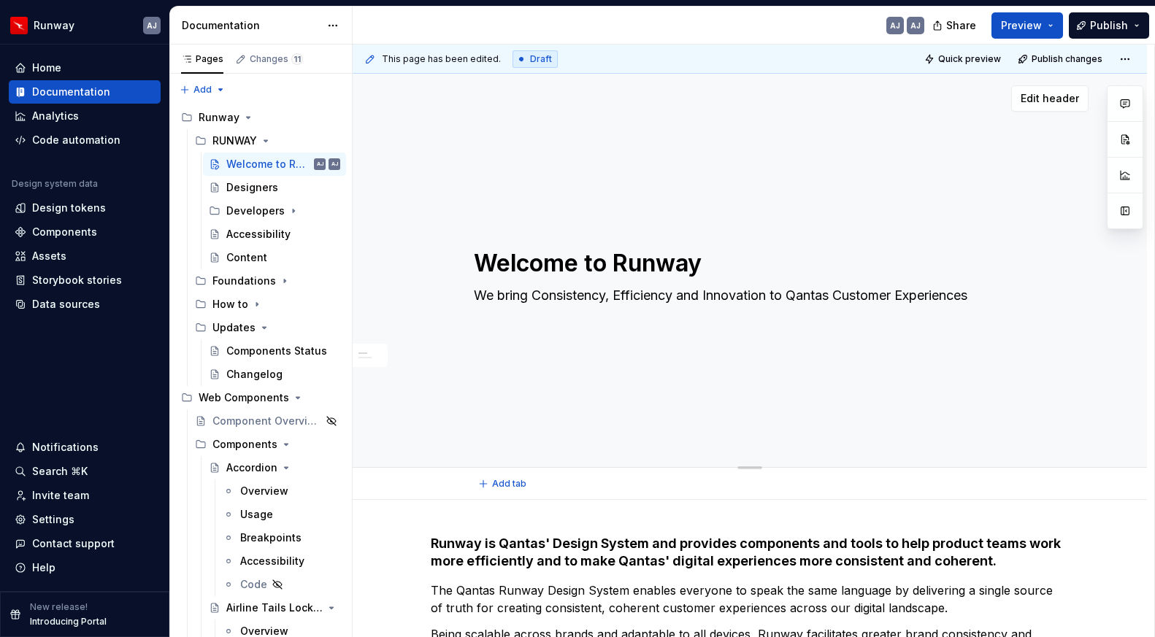
click at [875, 370] on div "Welcome to Runway We bring Consistency, Efficiency and Innovation to Qantas Cus…" at bounding box center [750, 271] width 794 height 394
click at [1040, 24] on span "Preview" at bounding box center [1021, 25] width 41 height 15
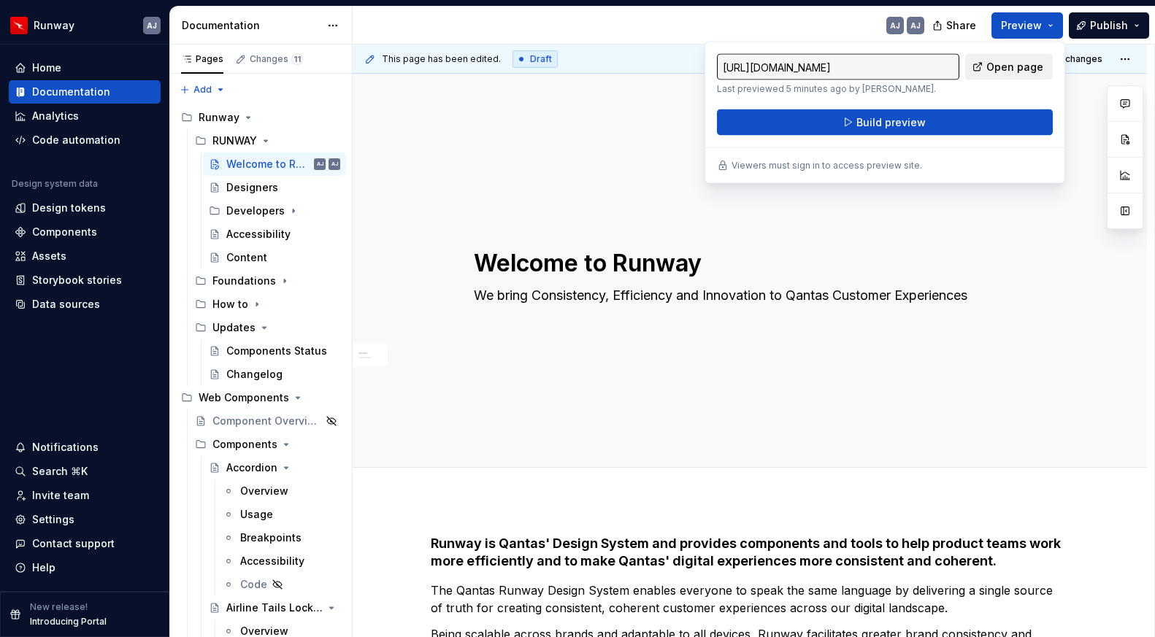
click at [1018, 67] on span "Open page" at bounding box center [1014, 67] width 57 height 15
click at [51, 517] on div "Settings" at bounding box center [53, 519] width 42 height 15
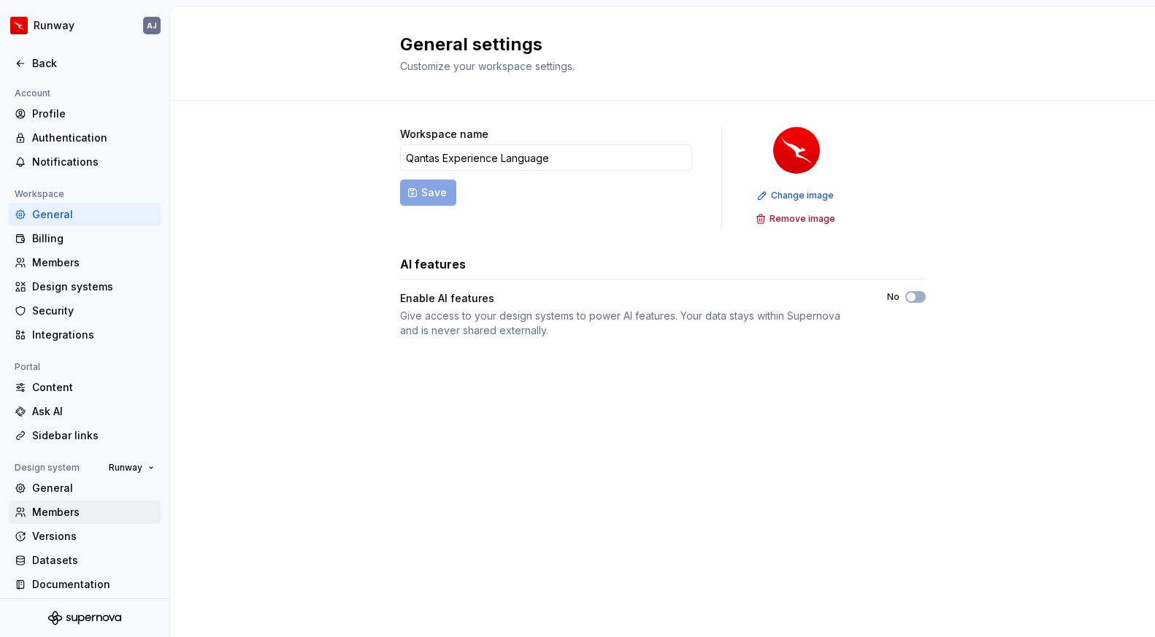
click at [59, 510] on div "Members" at bounding box center [93, 512] width 123 height 15
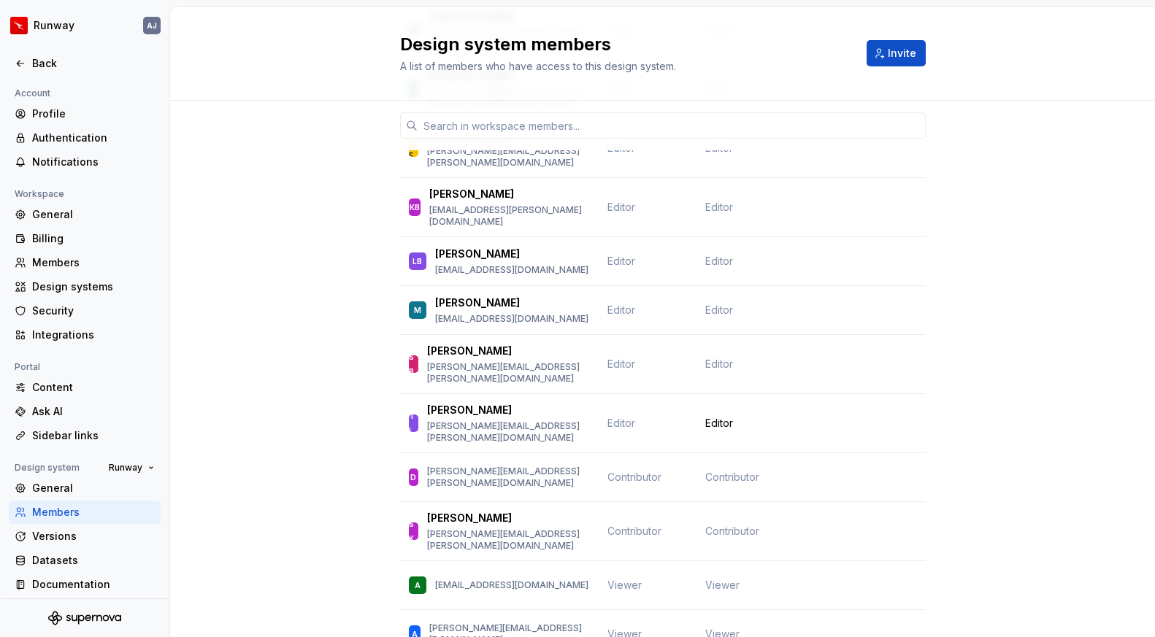
scroll to position [682, 0]
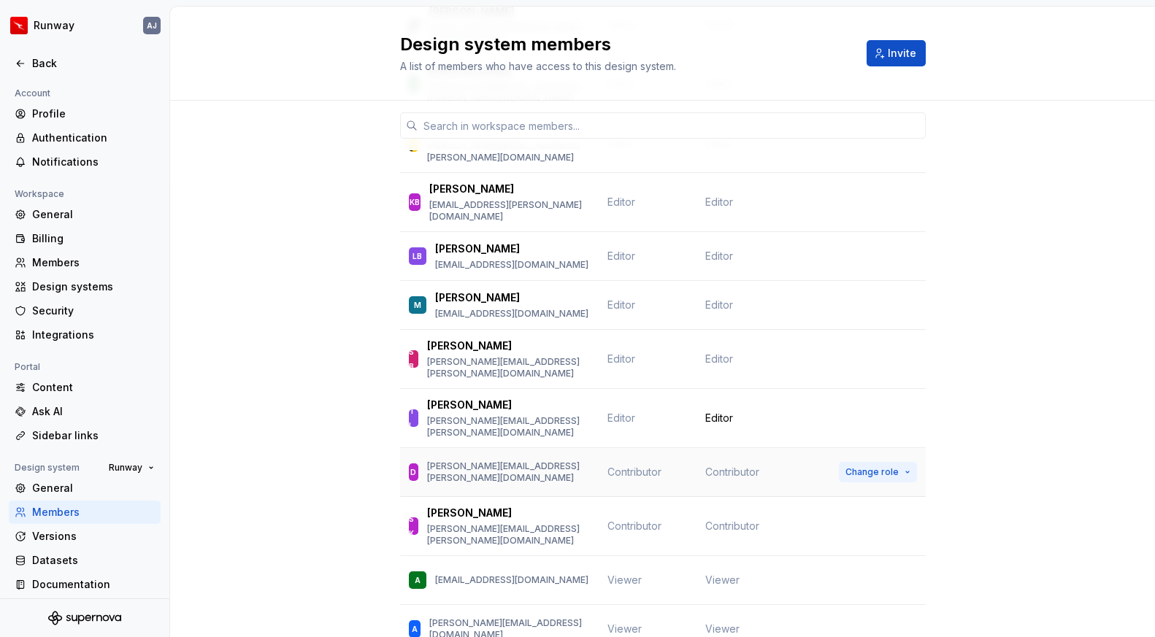
click at [905, 462] on button "Change role" at bounding box center [878, 472] width 78 height 20
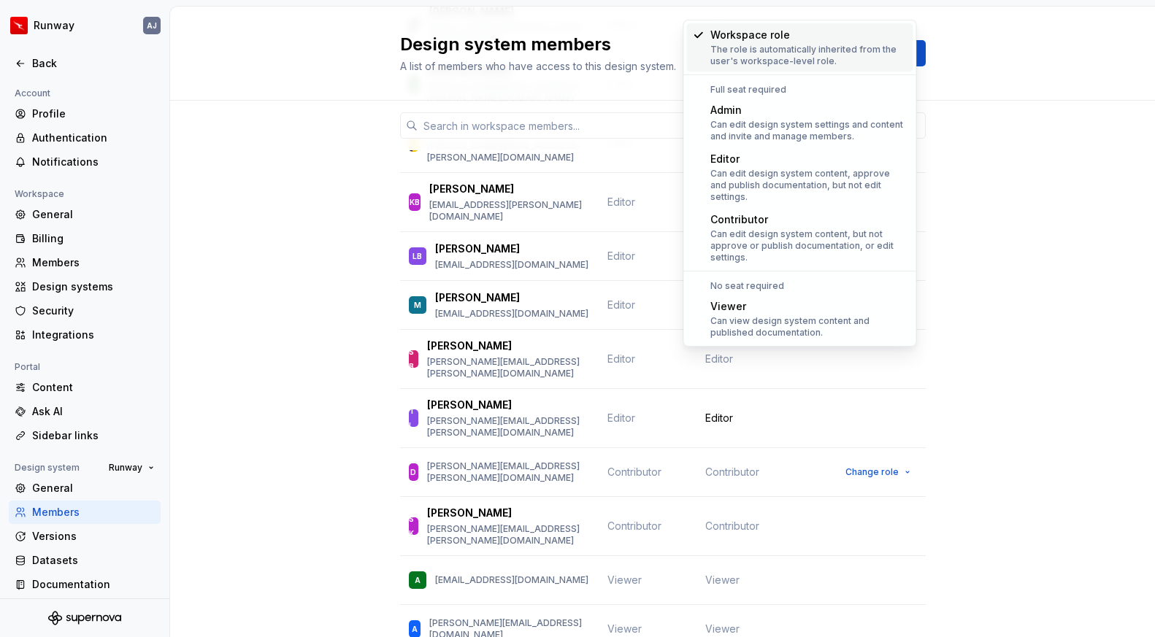
click at [961, 345] on div "Member Workspace role Design system role GS Gabriel Santos gabrielsantos@qantas…" at bounding box center [662, 324] width 985 height 1811
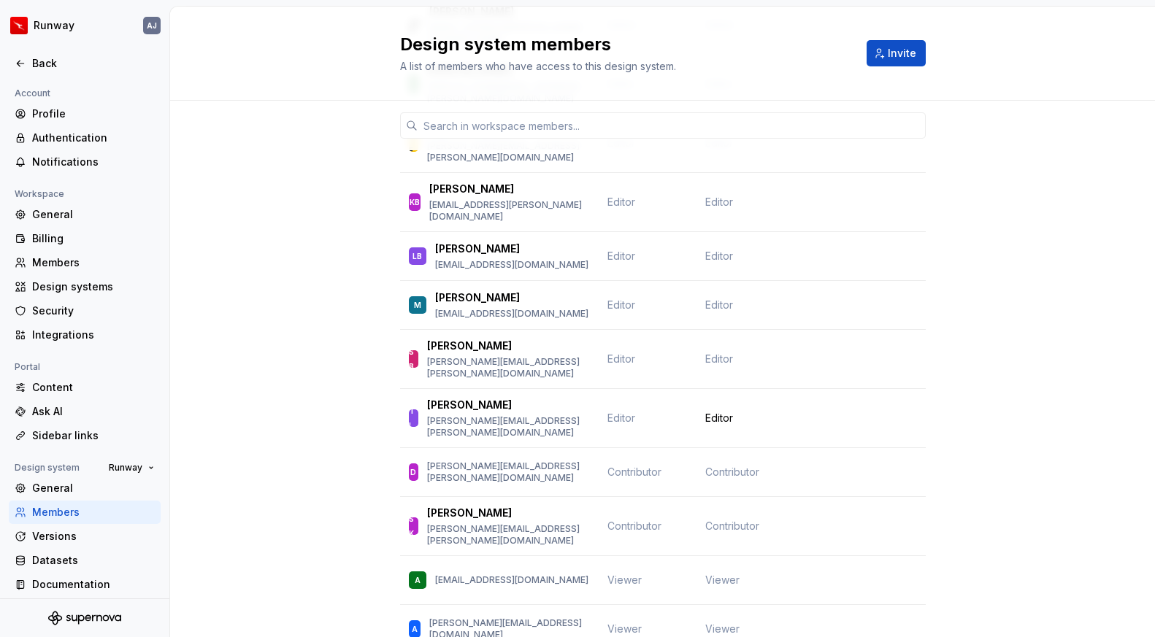
click at [986, 319] on div "Member Workspace role Design system role GS Gabriel Santos gabrielsantos@qantas…" at bounding box center [662, 324] width 985 height 1811
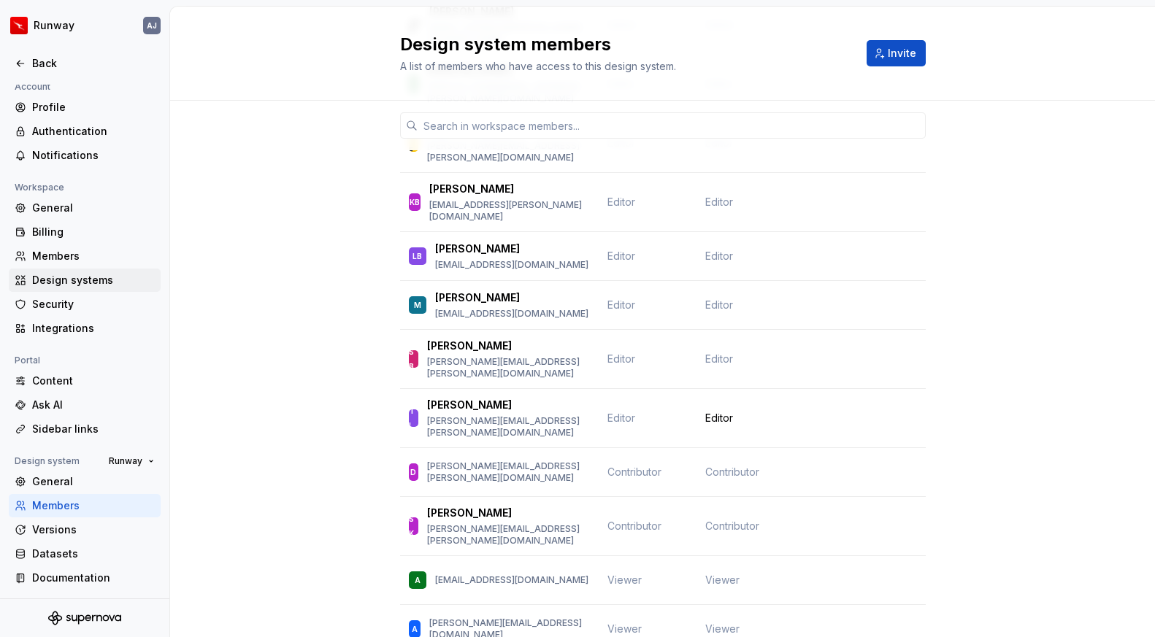
scroll to position [0, 0]
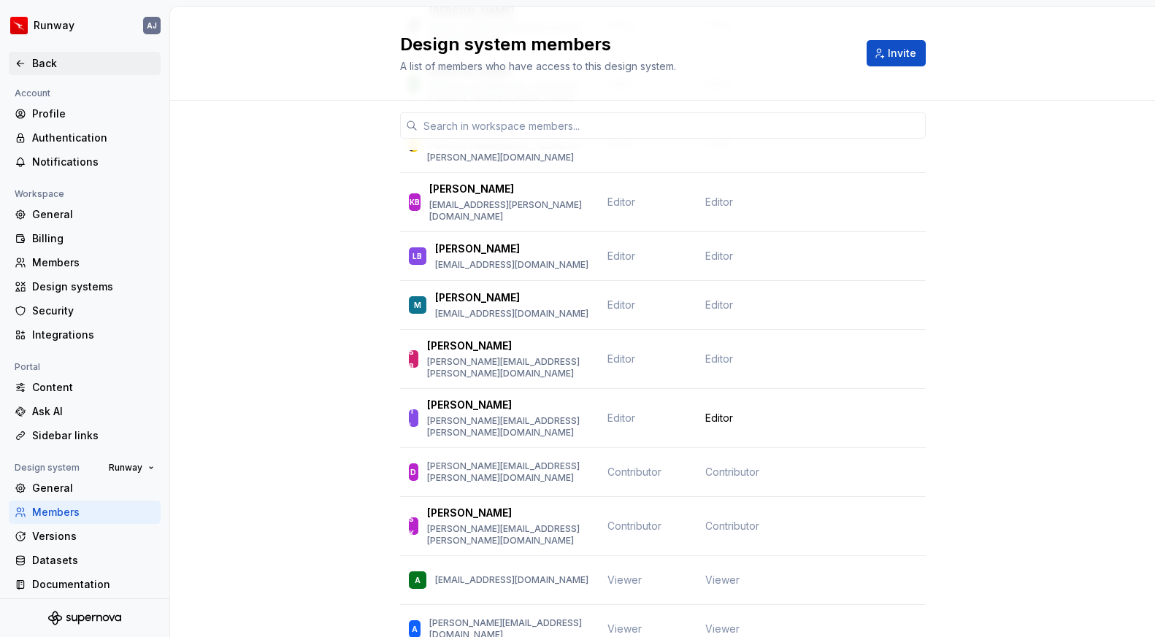
click at [42, 68] on div "Back" at bounding box center [93, 63] width 123 height 15
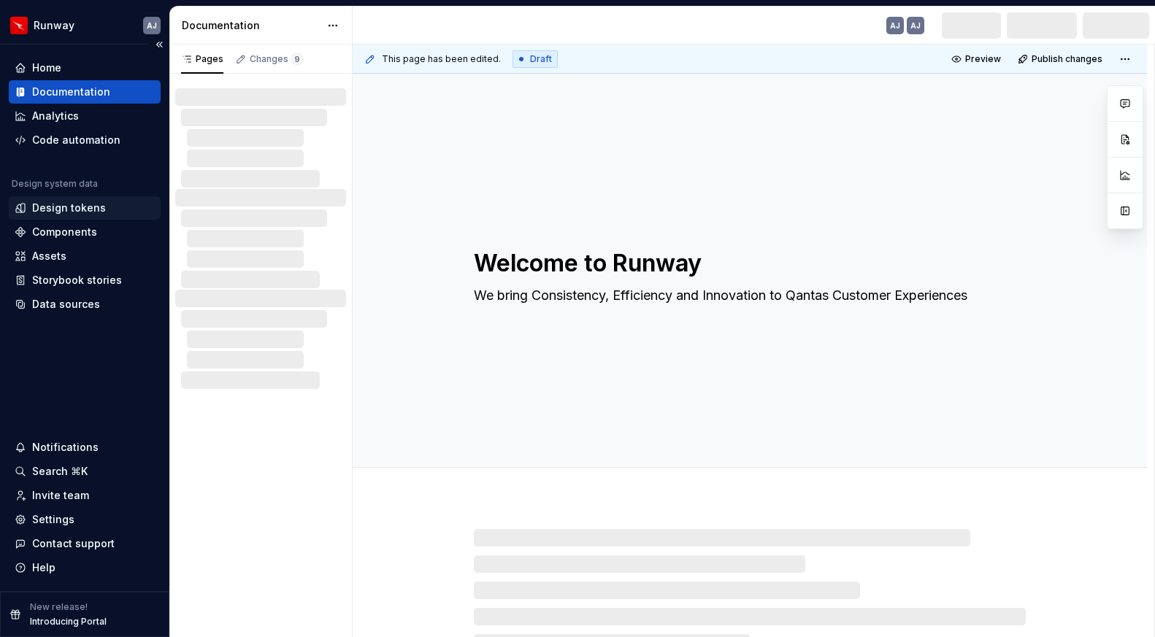
click at [61, 203] on div "Design tokens" at bounding box center [69, 208] width 74 height 15
type textarea "*"
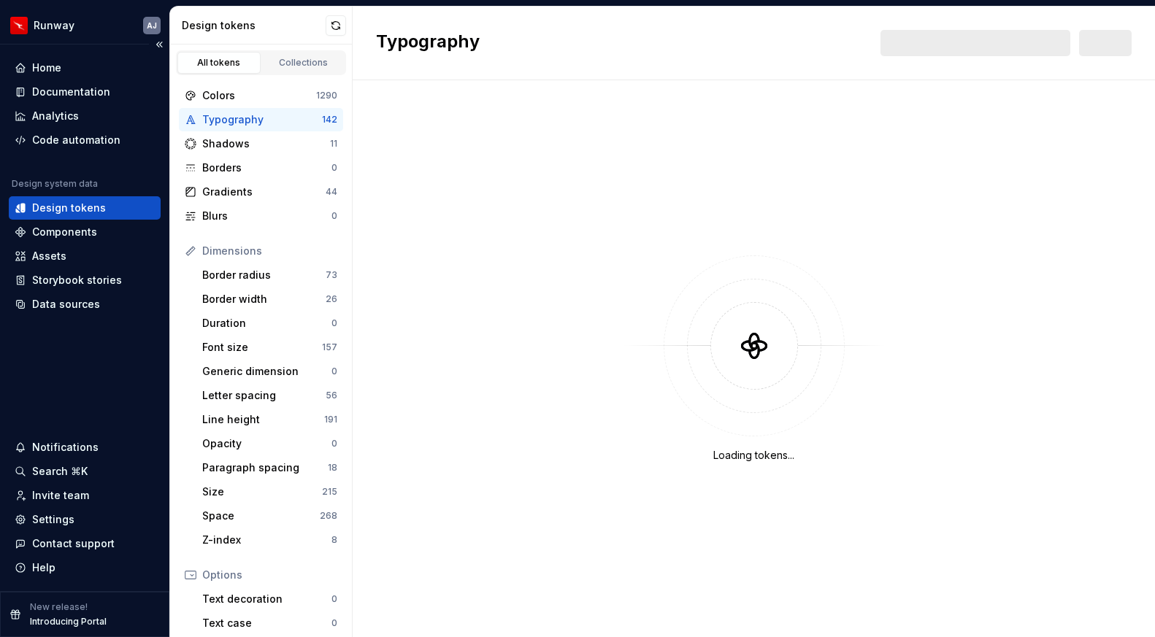
click at [61, 212] on div "Design tokens" at bounding box center [69, 208] width 74 height 15
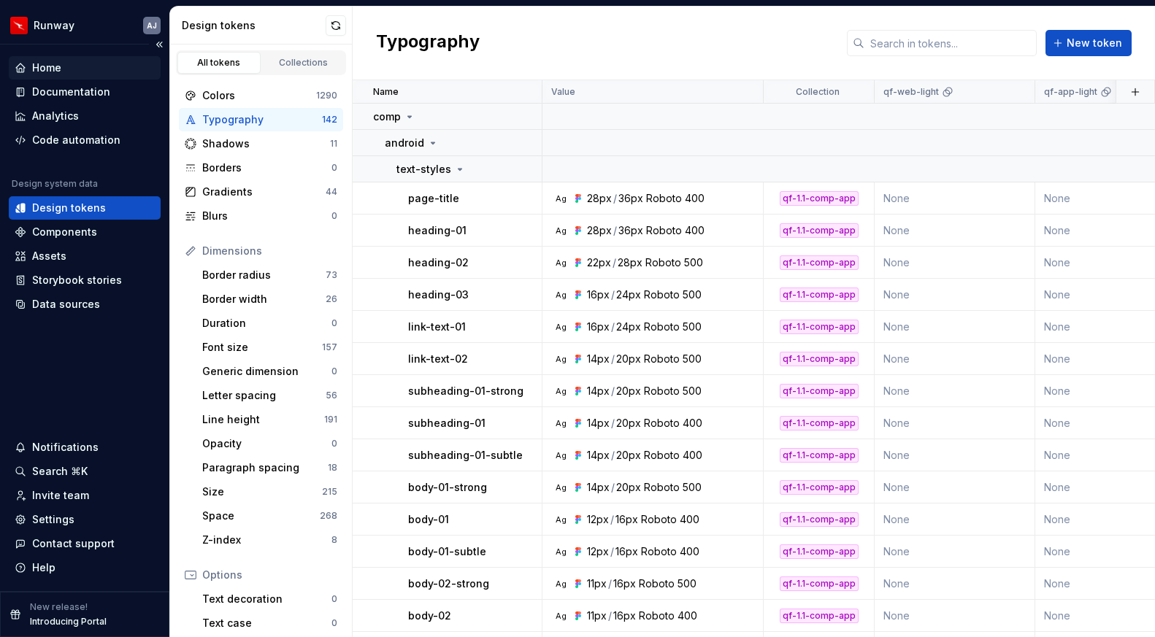
click at [51, 66] on div "Home" at bounding box center [46, 68] width 29 height 15
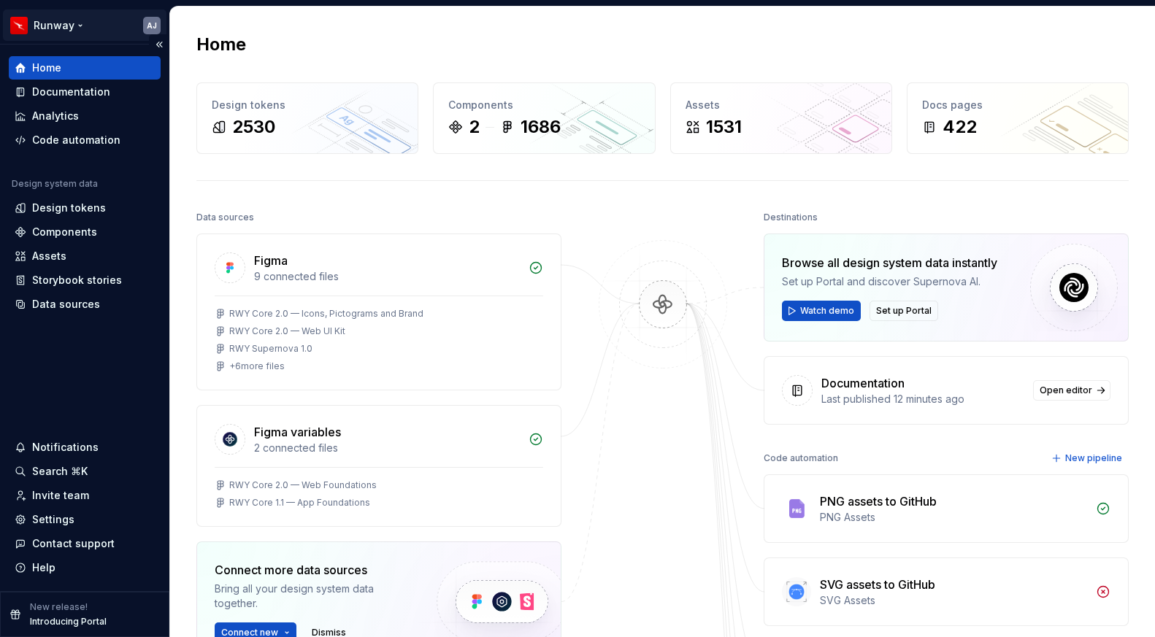
click at [79, 20] on html "Runway AJ Home Documentation Analytics Code automation Design system data Desig…" at bounding box center [577, 318] width 1155 height 637
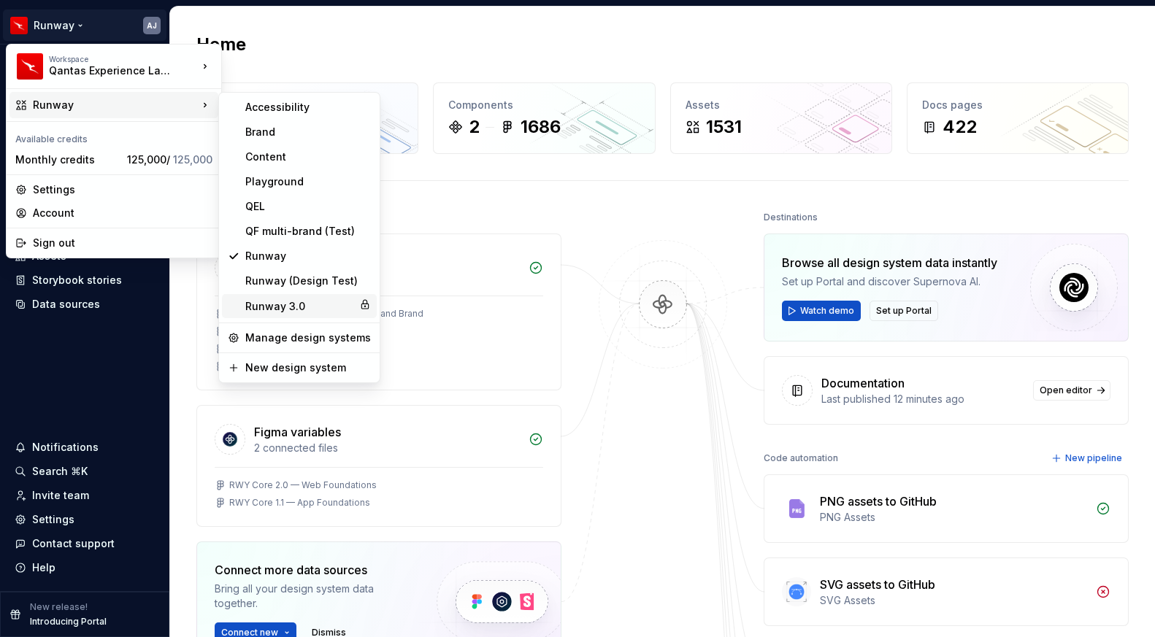
click at [261, 307] on div "Runway 3.0" at bounding box center [299, 306] width 108 height 15
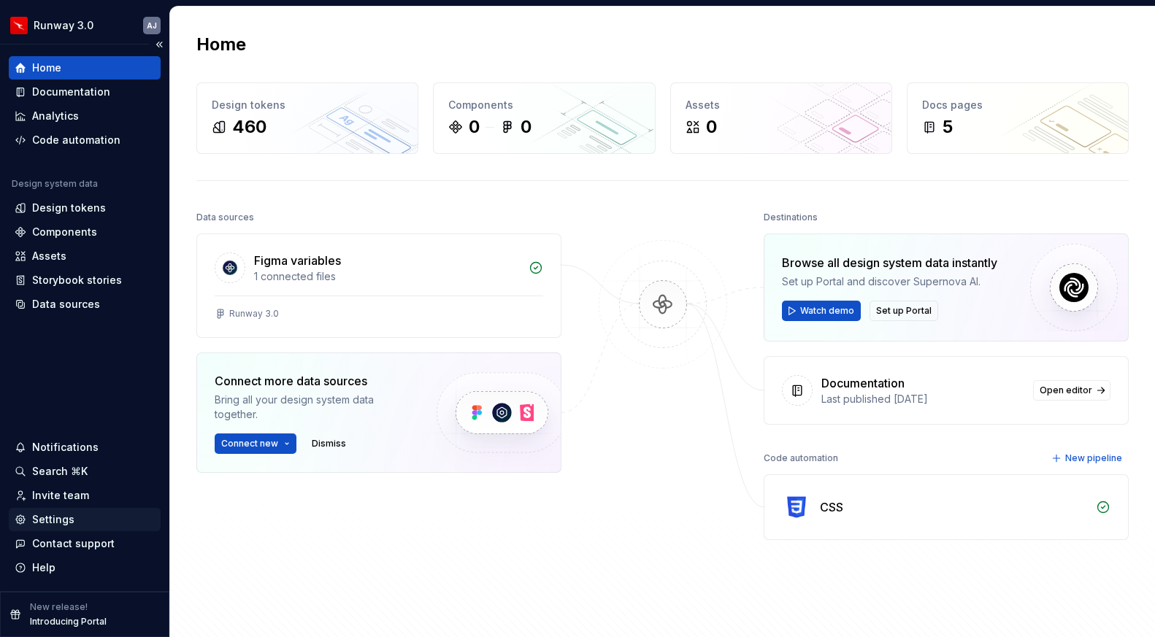
click at [50, 518] on div "Settings" at bounding box center [53, 519] width 42 height 15
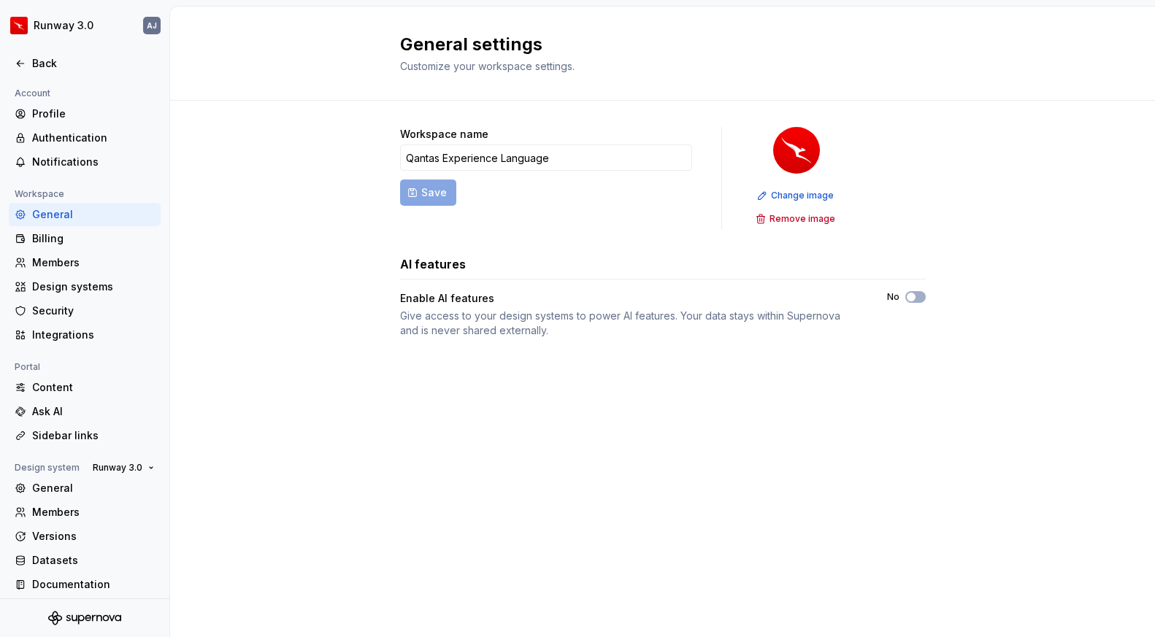
click at [956, 466] on div "General settings Customize your workspace settings. Workspace name Qantas Exper…" at bounding box center [662, 322] width 985 height 631
